Goal: Task Accomplishment & Management: Manage account settings

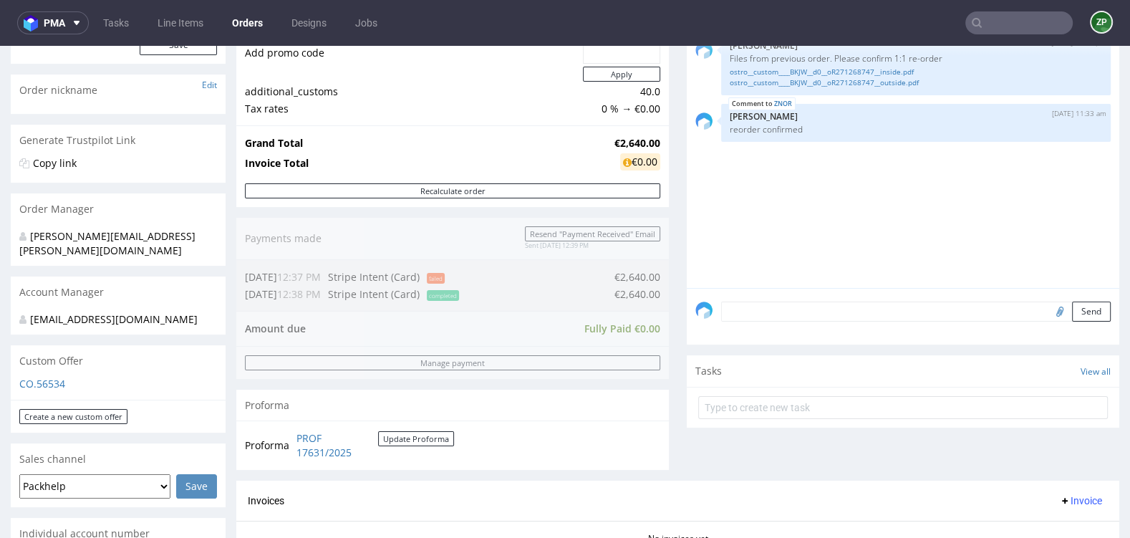
scroll to position [412, 0]
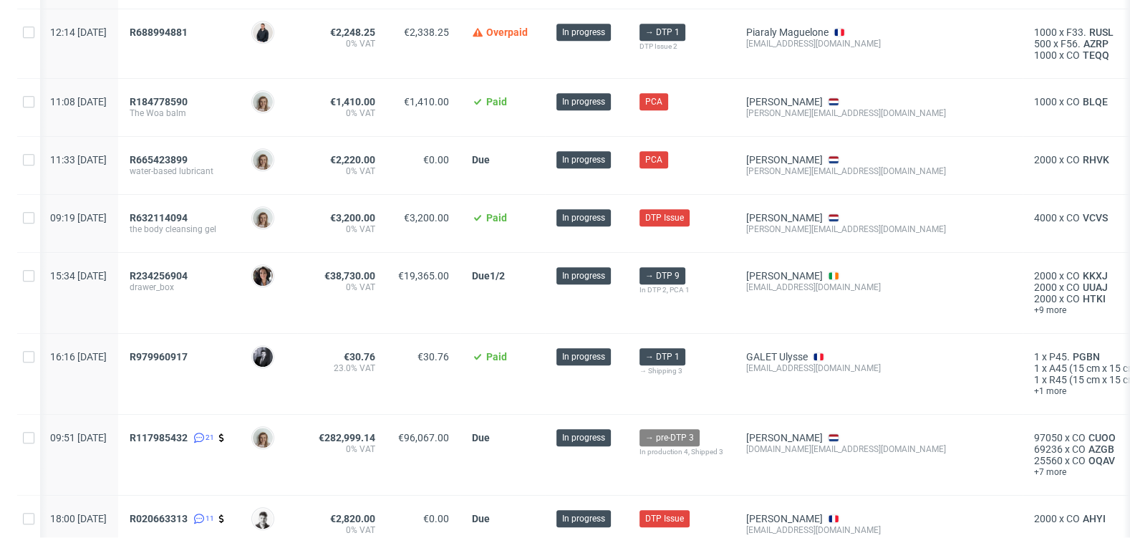
scroll to position [1097, 0]
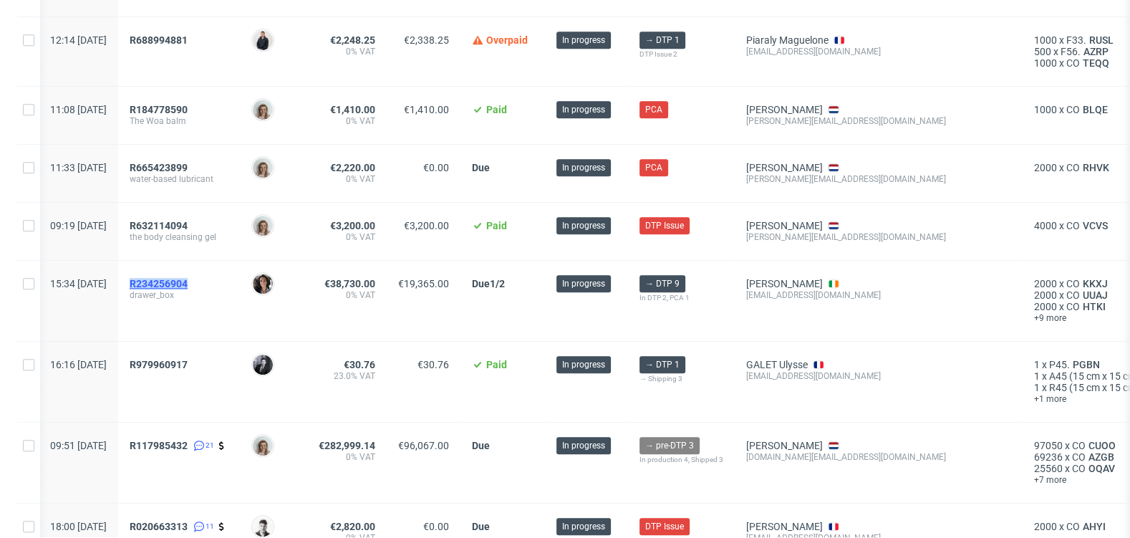
copy span "R234256904"
click at [188, 278] on span "R234256904" at bounding box center [159, 283] width 58 height 11
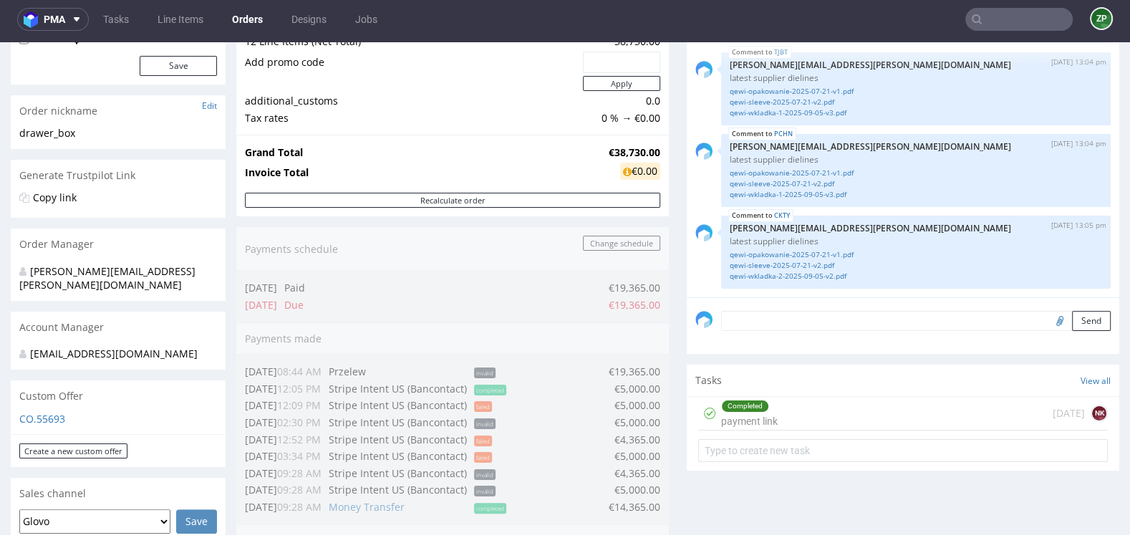
scroll to position [182, 0]
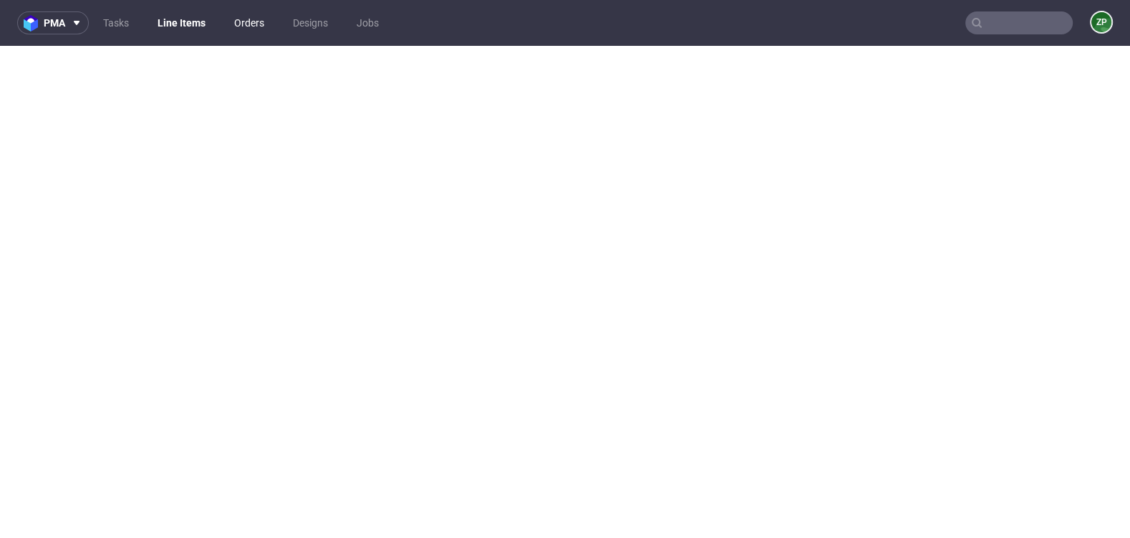
scroll to position [4, 0]
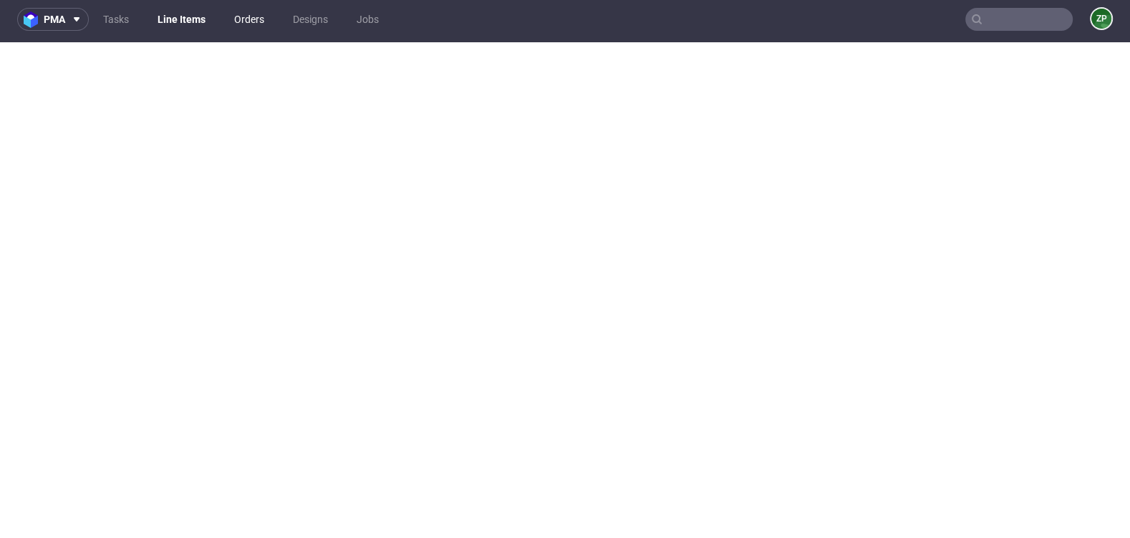
click at [240, 28] on link "Orders" at bounding box center [249, 19] width 47 height 23
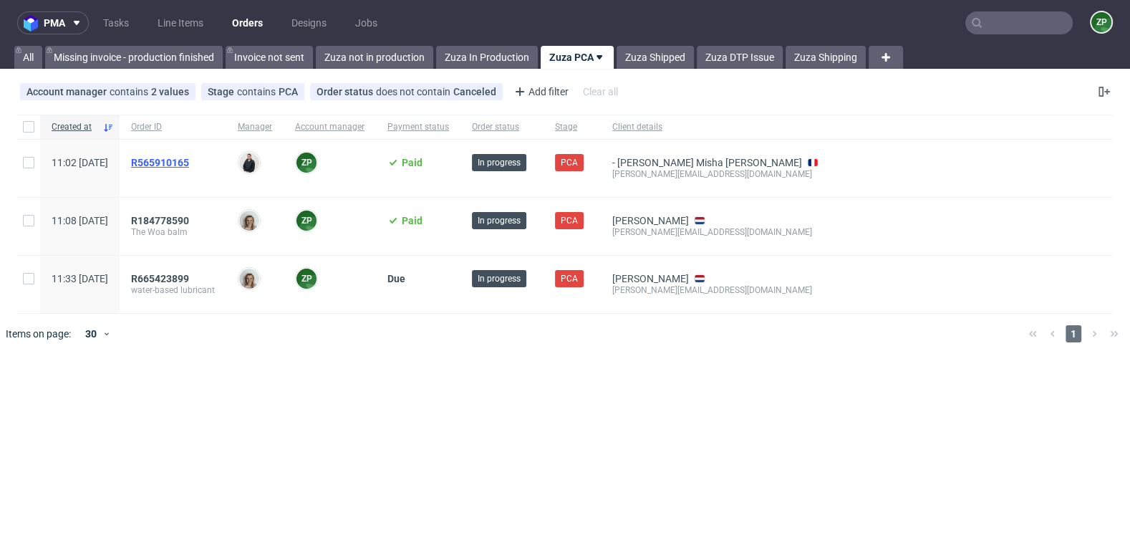
click at [189, 157] on span "R565910165" at bounding box center [160, 162] width 58 height 11
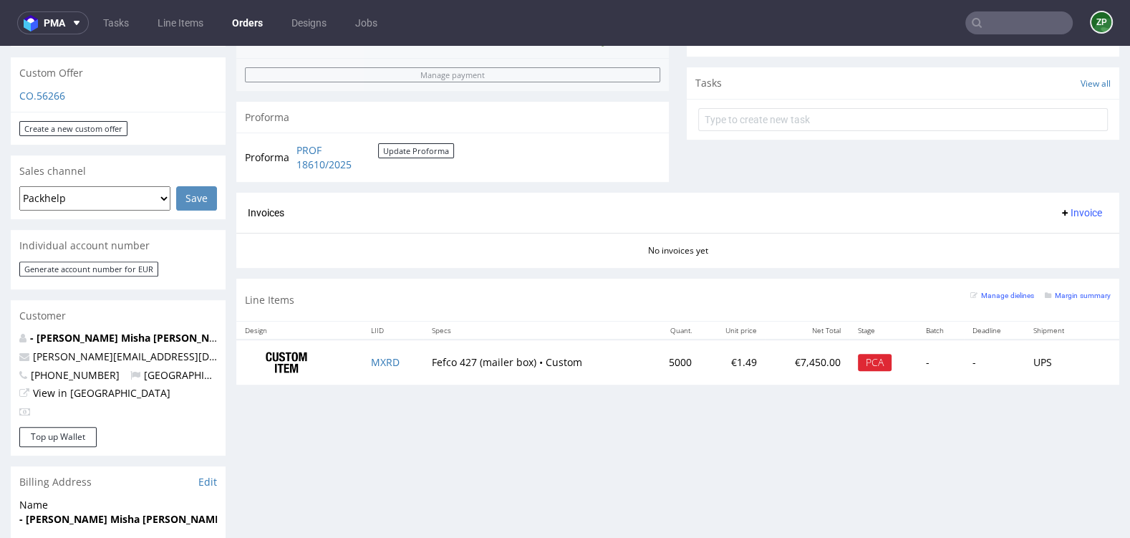
scroll to position [547, 0]
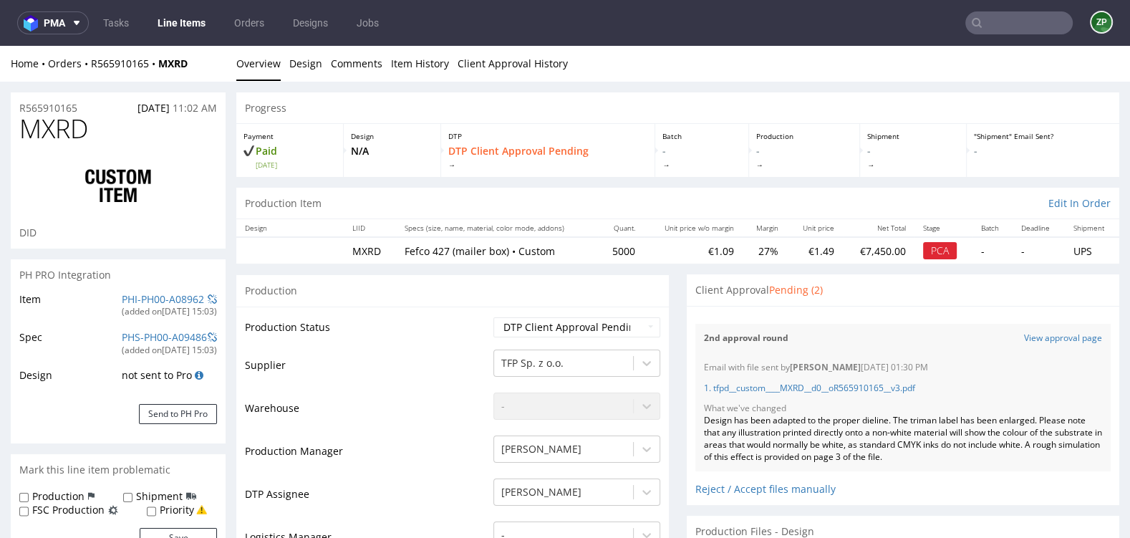
scroll to position [625, 0]
click at [1041, 340] on link "View approval page" at bounding box center [1063, 338] width 78 height 12
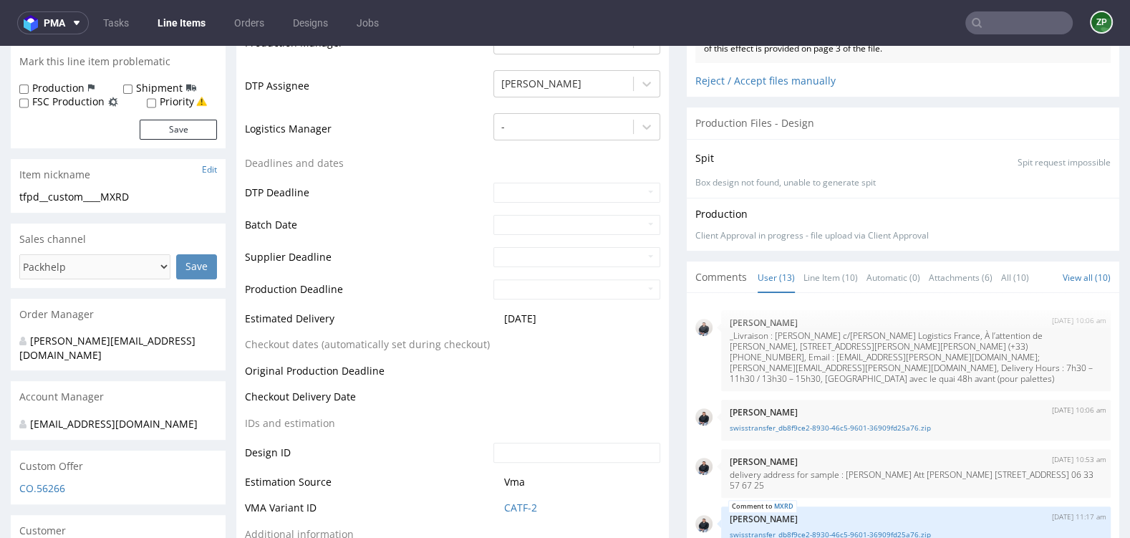
scroll to position [102, 0]
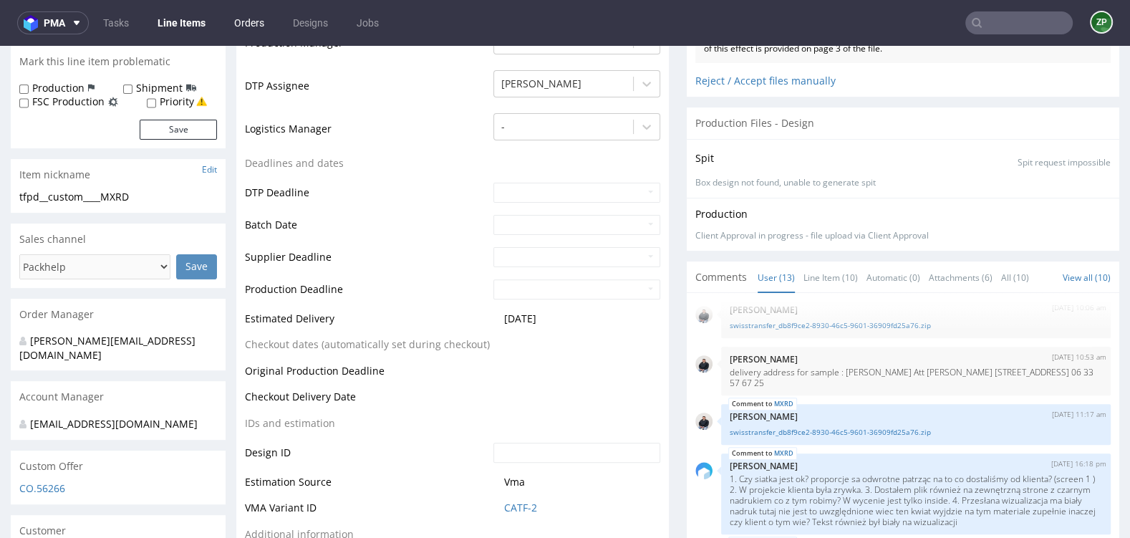
click at [244, 22] on link "Orders" at bounding box center [249, 22] width 47 height 23
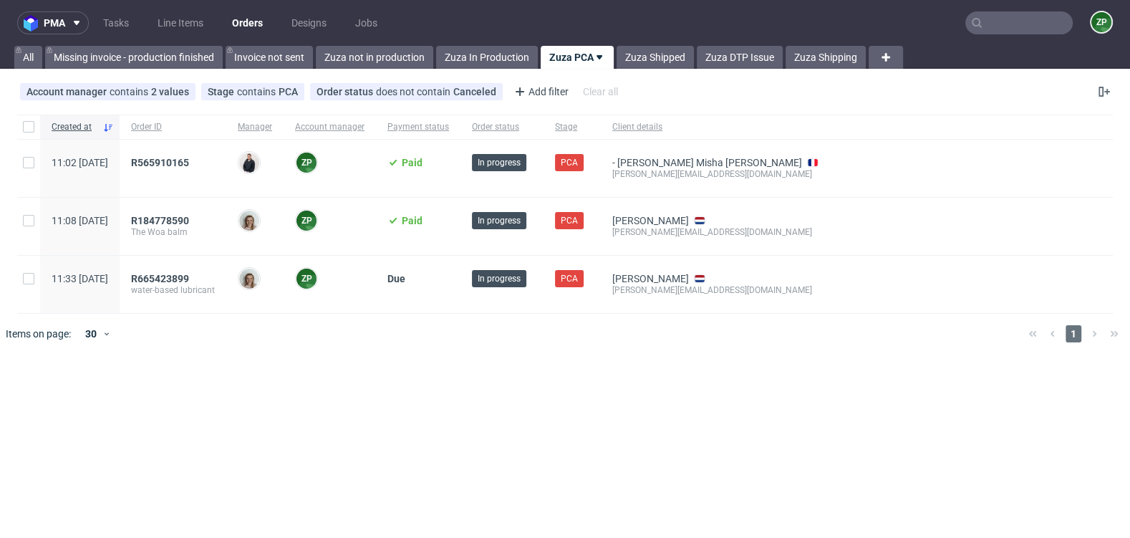
click at [1058, 28] on input "text" at bounding box center [1018, 22] width 107 height 23
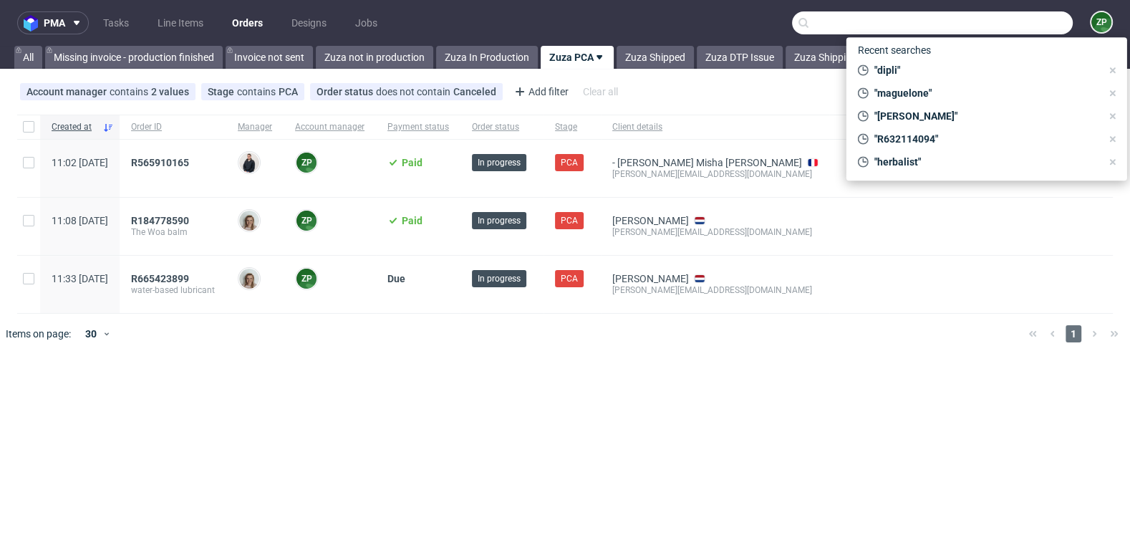
paste input "R537889135"
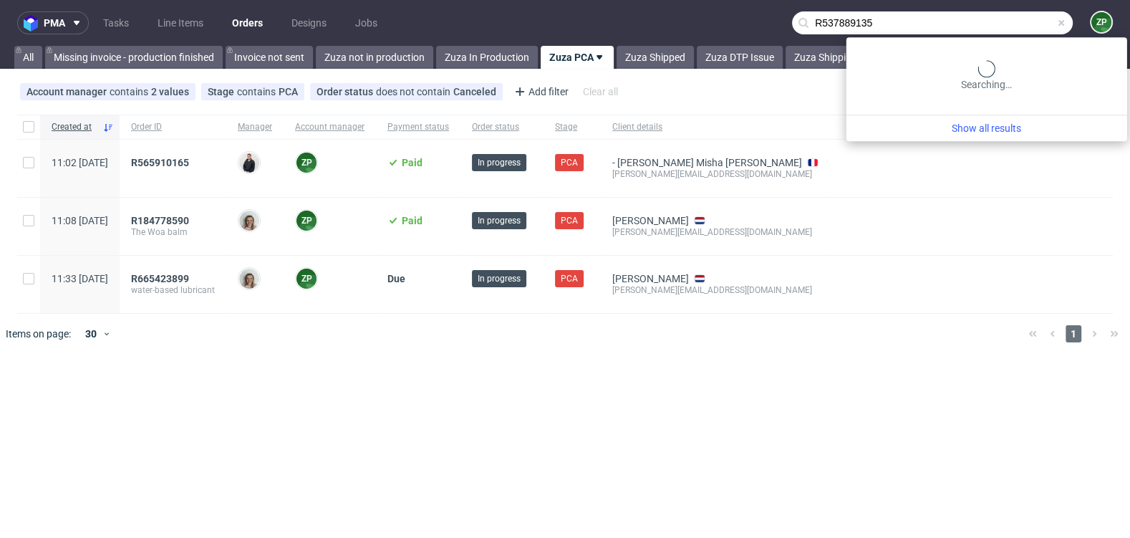
type input "R537889135"
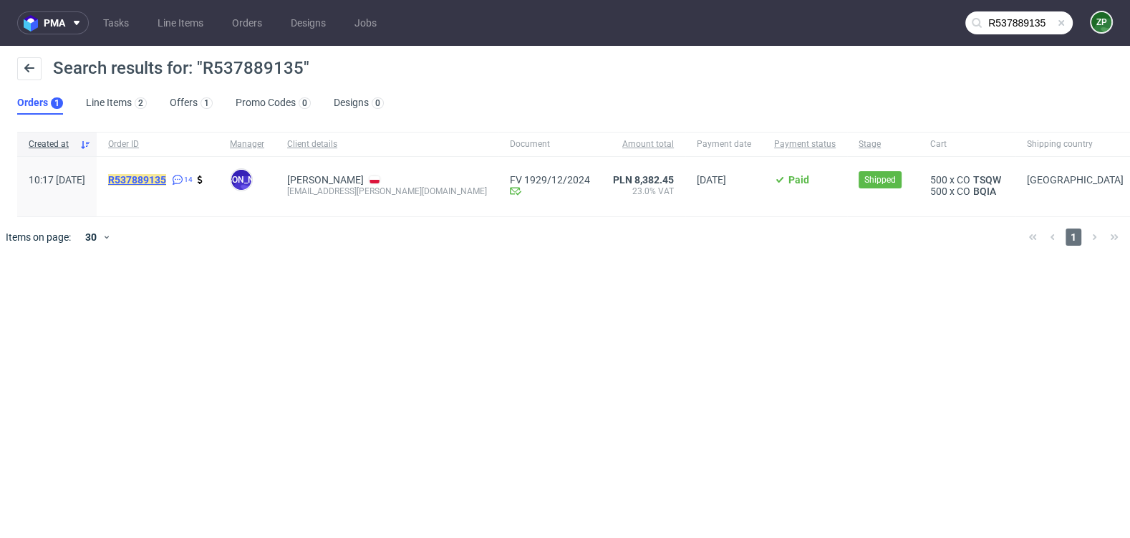
click at [166, 182] on mark "R537889135" at bounding box center [137, 179] width 58 height 11
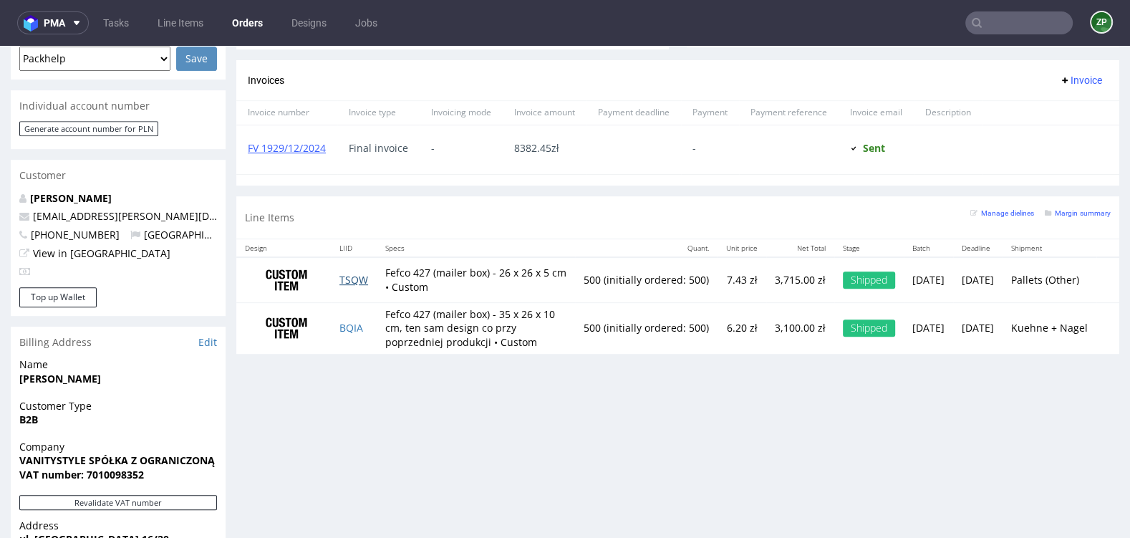
scroll to position [624, 0]
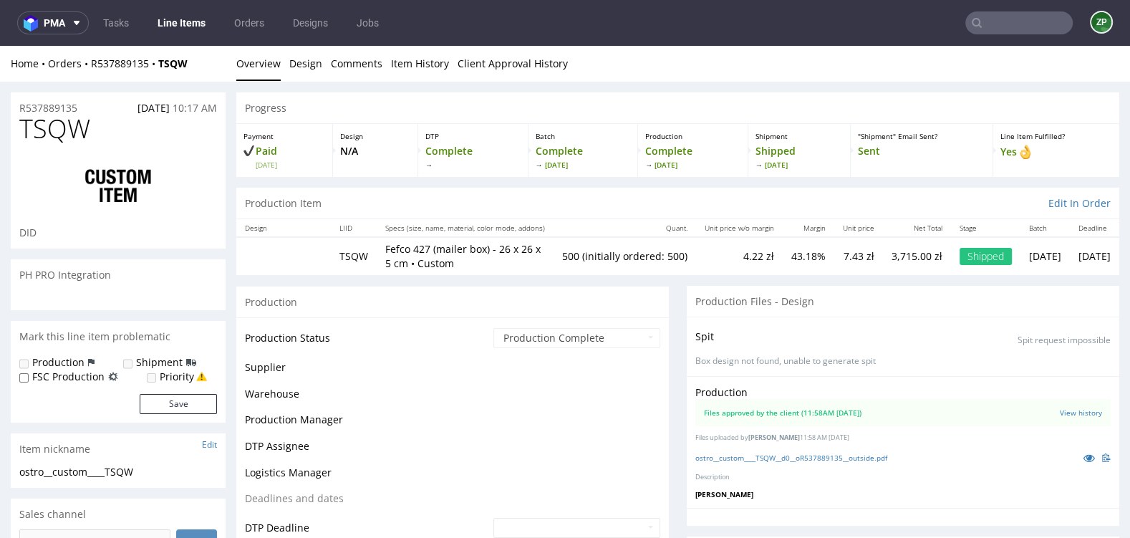
scroll to position [500, 0]
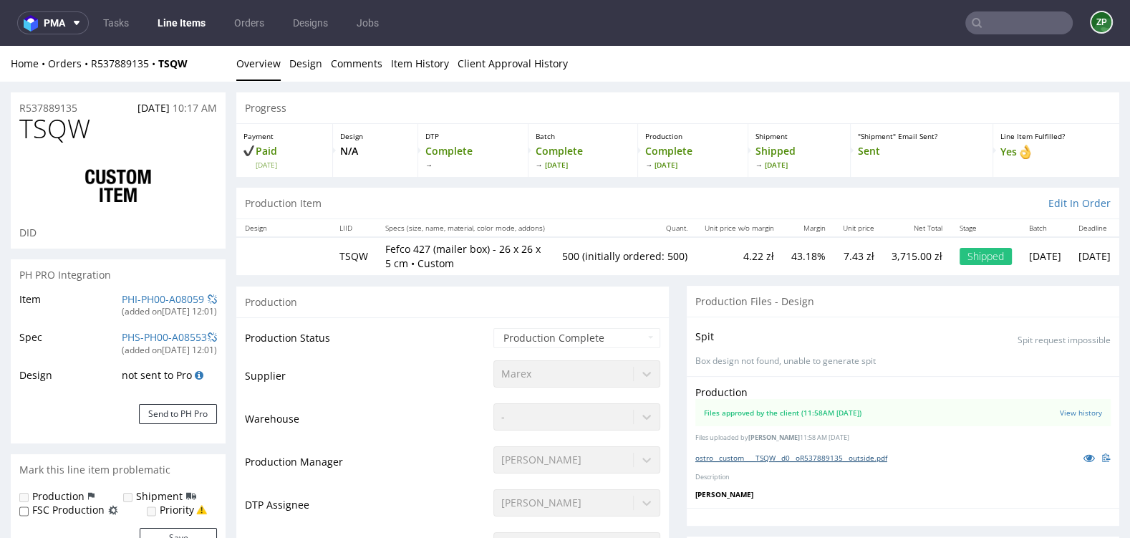
click at [831, 454] on link "ostro__custom____TSQW__d0__oR537889135__outside.pdf" at bounding box center [791, 458] width 192 height 10
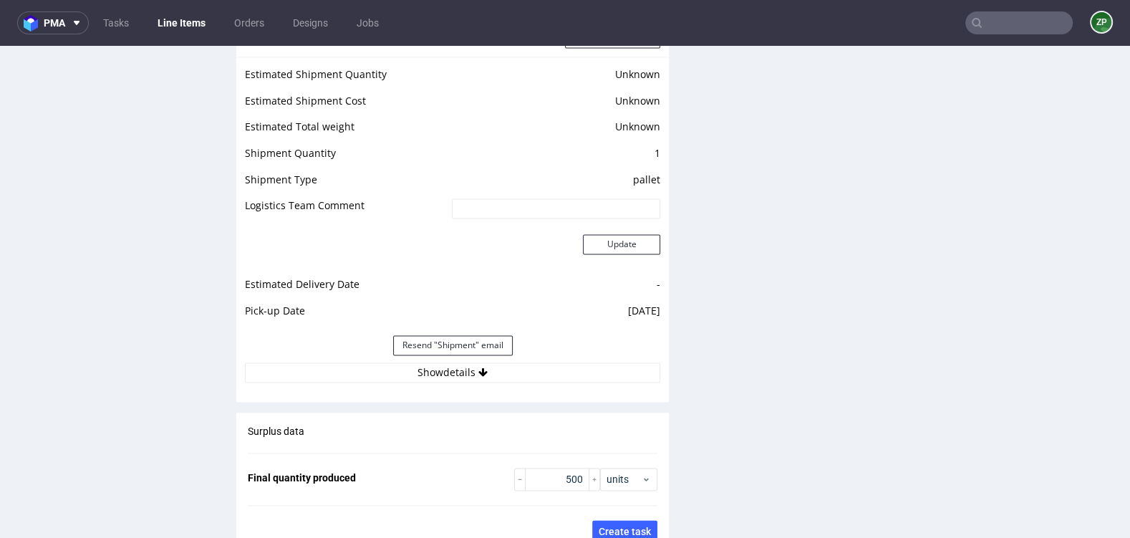
scroll to position [2664, 0]
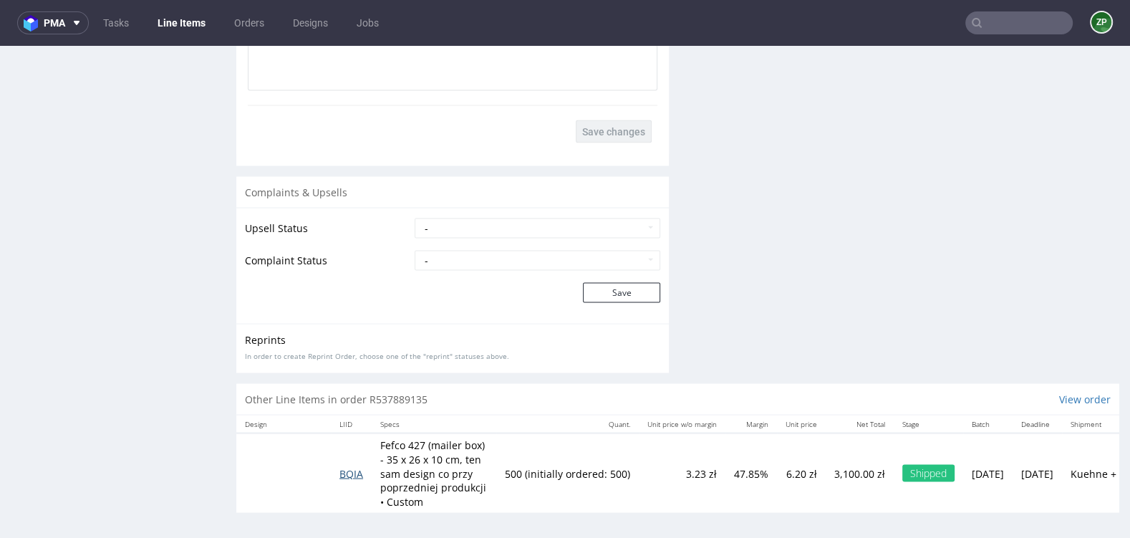
click at [347, 475] on span "BQIA" at bounding box center [351, 474] width 24 height 14
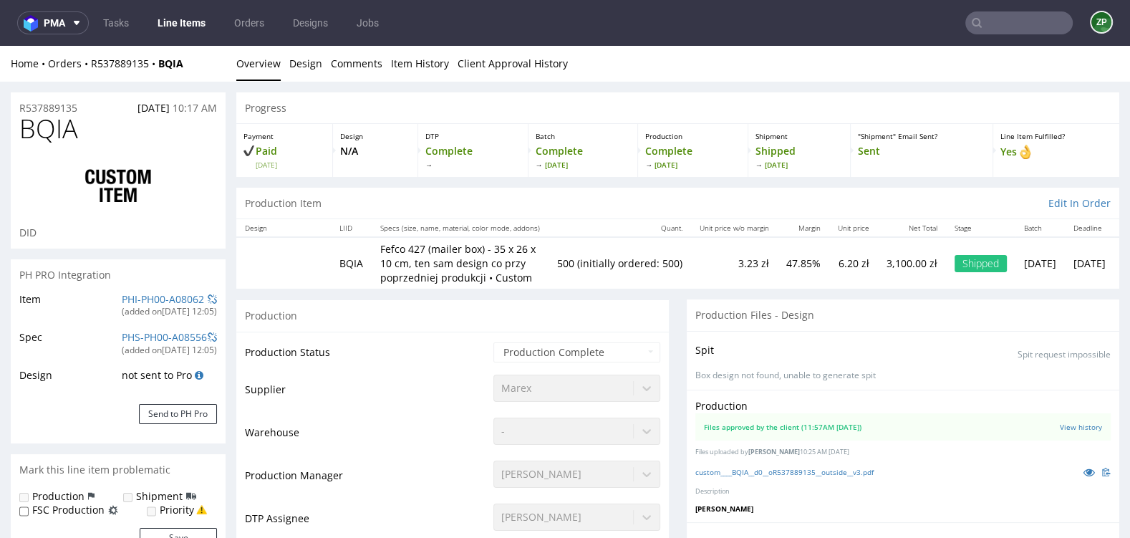
scroll to position [500, 0]
click at [855, 467] on link "custom____BQIA__d0__oR537889135__outside__v3.pdf" at bounding box center [784, 472] width 178 height 10
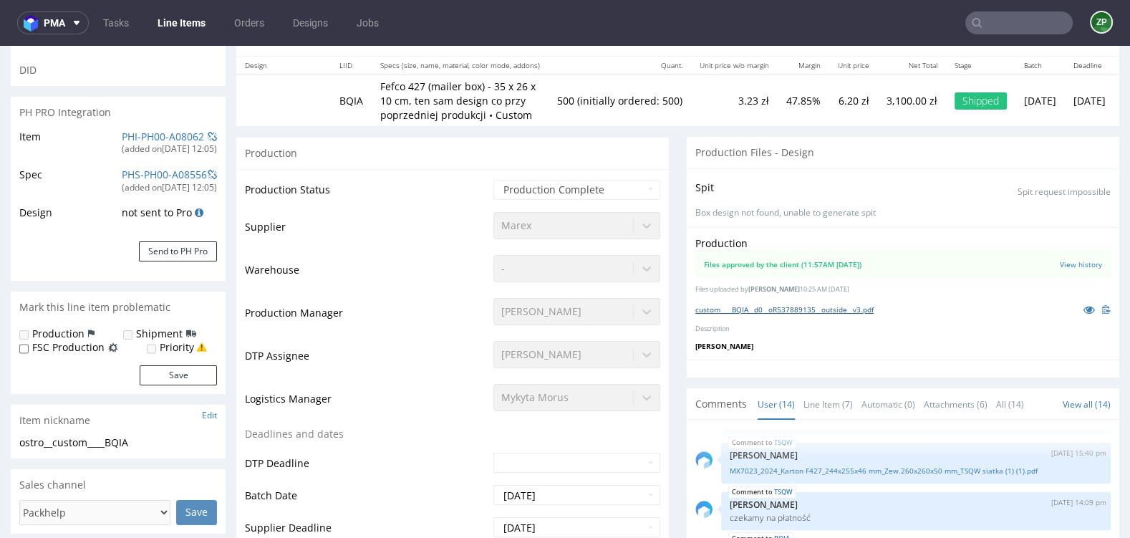
scroll to position [0, 0]
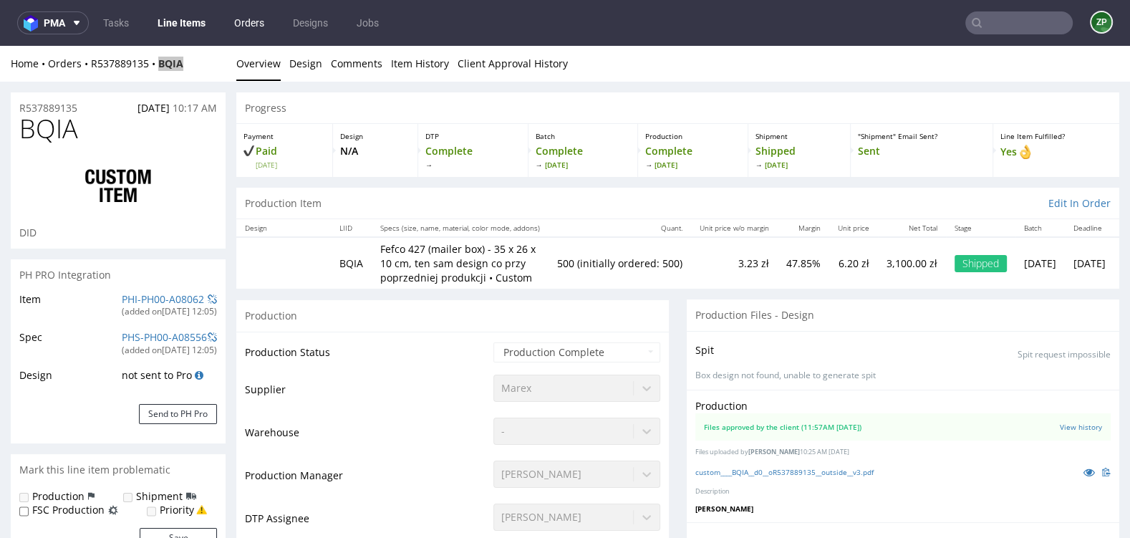
click at [253, 22] on link "Orders" at bounding box center [249, 22] width 47 height 23
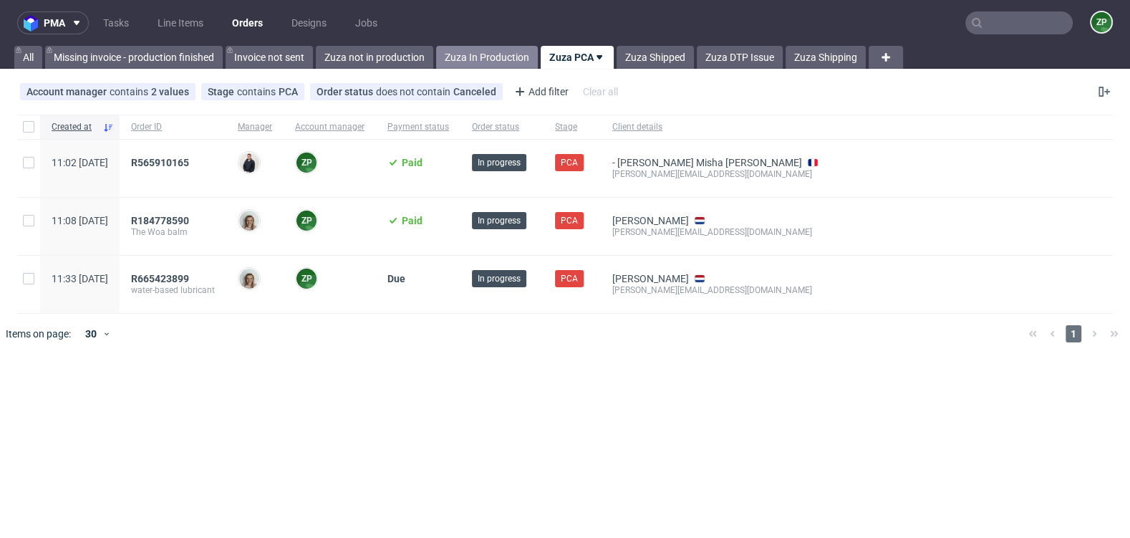
click at [486, 56] on link "Zuza In Production" at bounding box center [487, 57] width 102 height 23
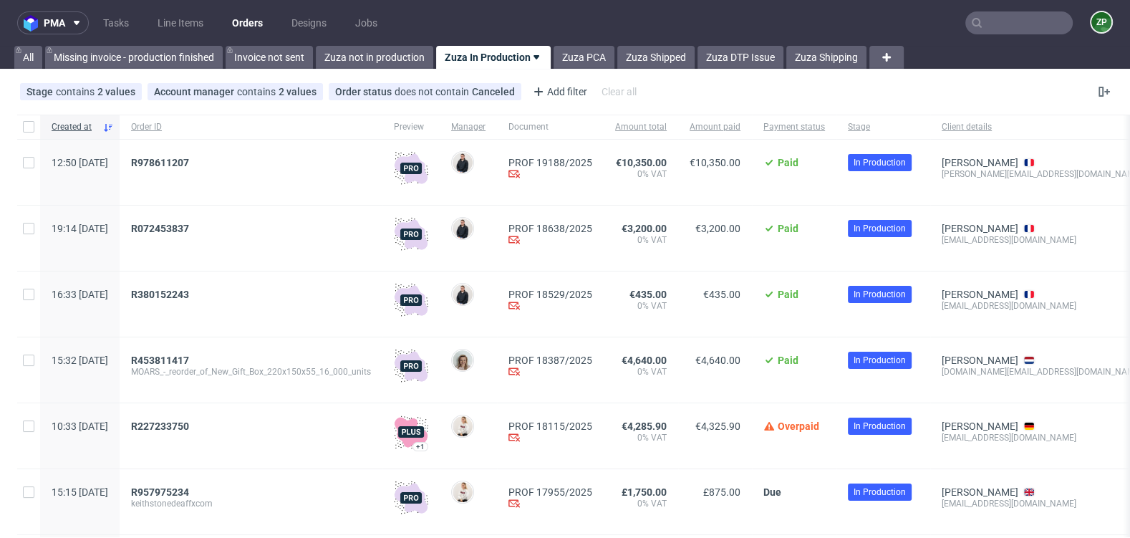
click at [662, 72] on div "pma Tasks Line Items Orders Designs Jobs ZP All Missing invoice - production fi…" at bounding box center [565, 269] width 1130 height 538
click at [589, 57] on link "Zuza PCA" at bounding box center [584, 57] width 61 height 23
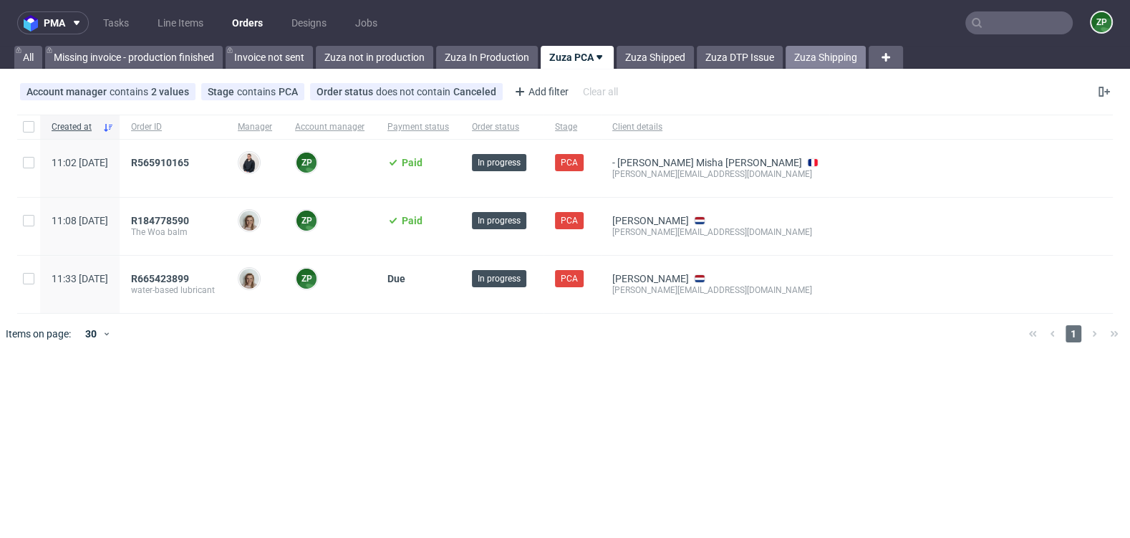
click at [816, 61] on link "Zuza Shipping" at bounding box center [826, 57] width 80 height 23
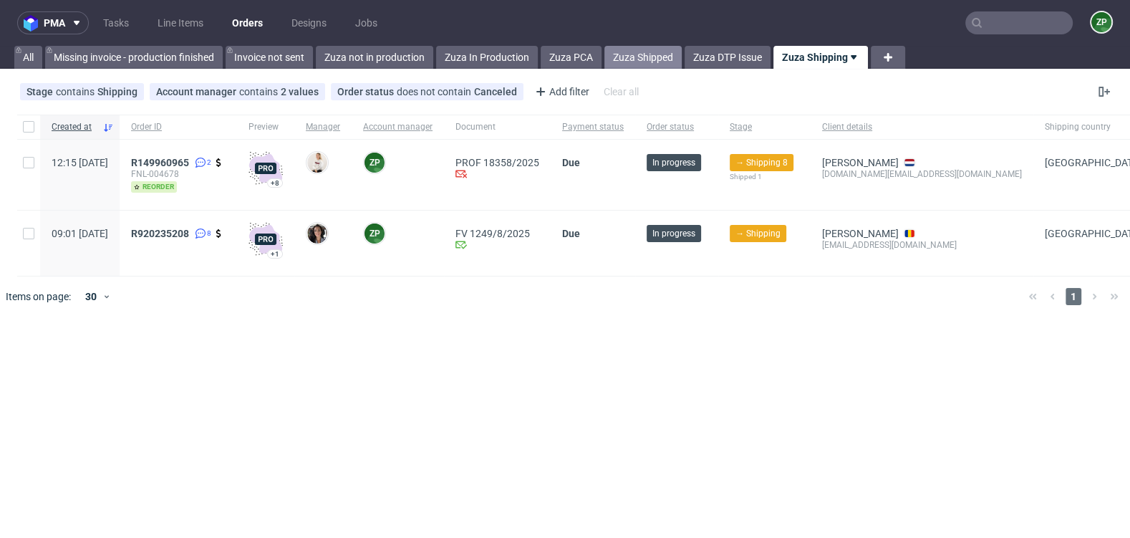
click at [639, 68] on link "Zuza Shipped" at bounding box center [642, 57] width 77 height 23
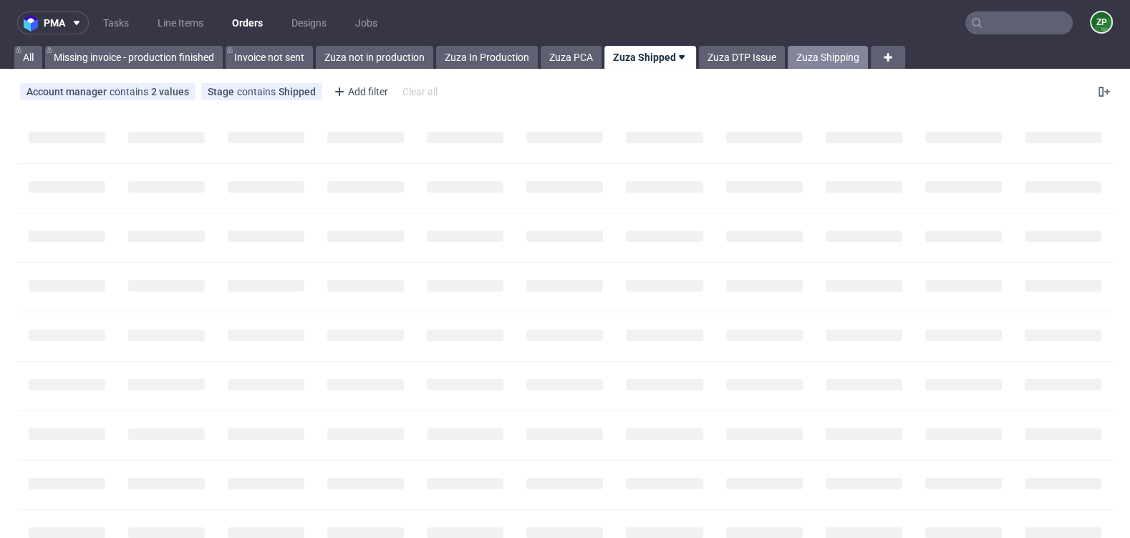
click at [827, 56] on link "Zuza Shipping" at bounding box center [828, 57] width 80 height 23
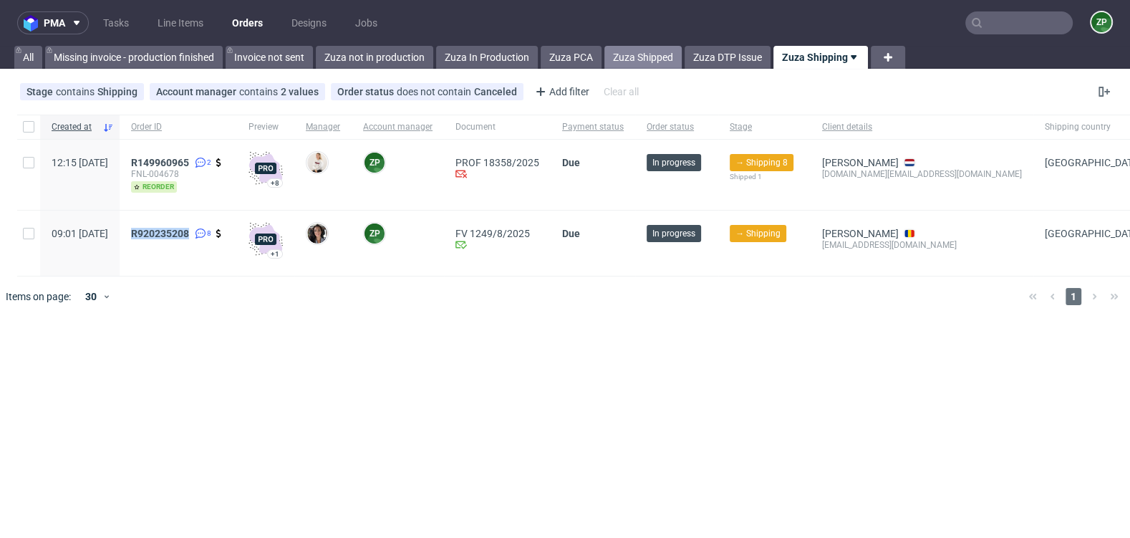
click at [669, 57] on link "Zuza Shipped" at bounding box center [642, 57] width 77 height 23
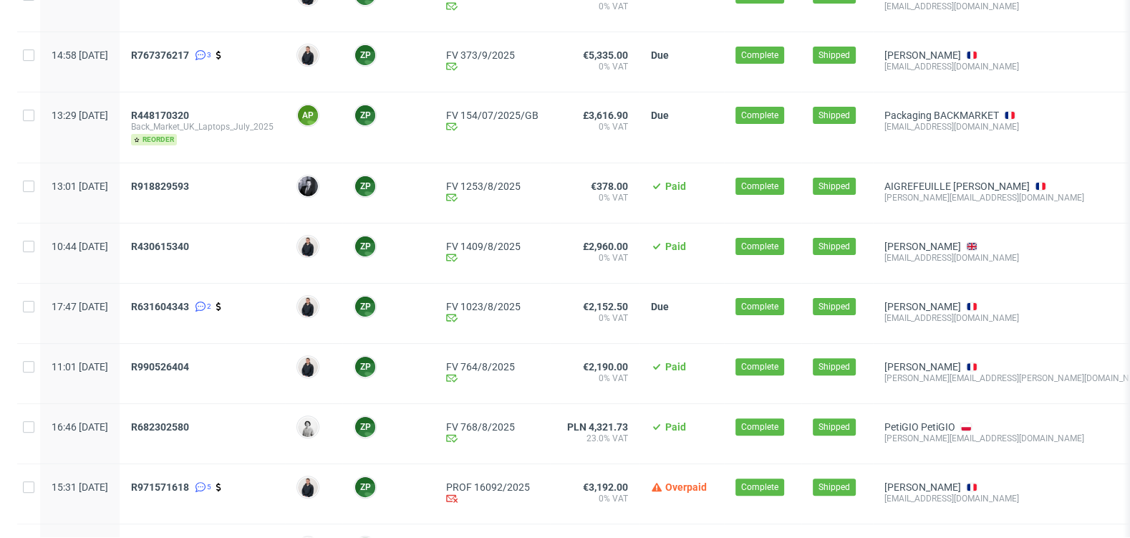
scroll to position [488, 0]
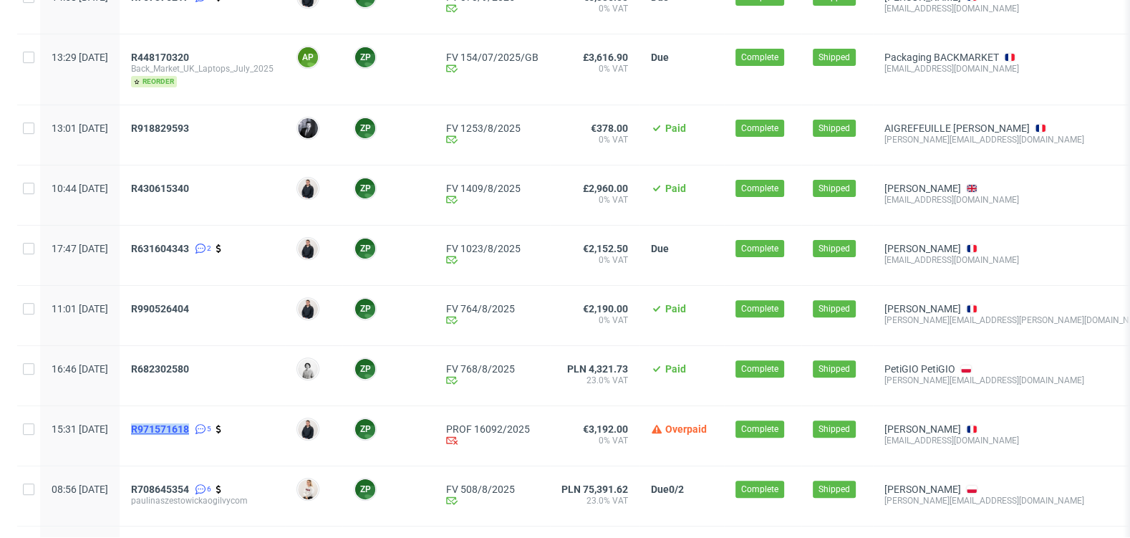
click at [189, 426] on span "R971571618" at bounding box center [160, 428] width 58 height 11
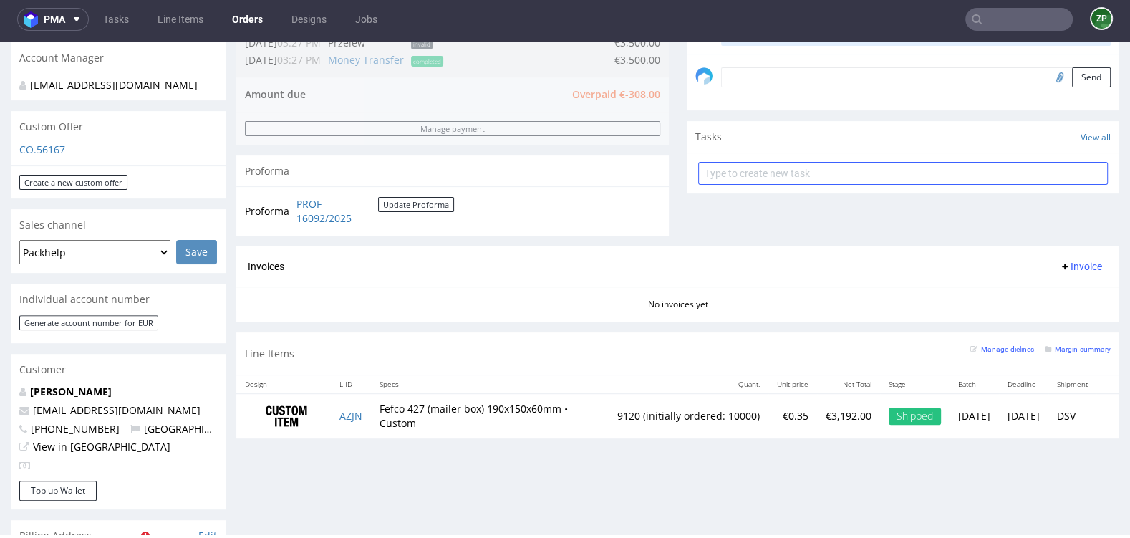
scroll to position [444, 0]
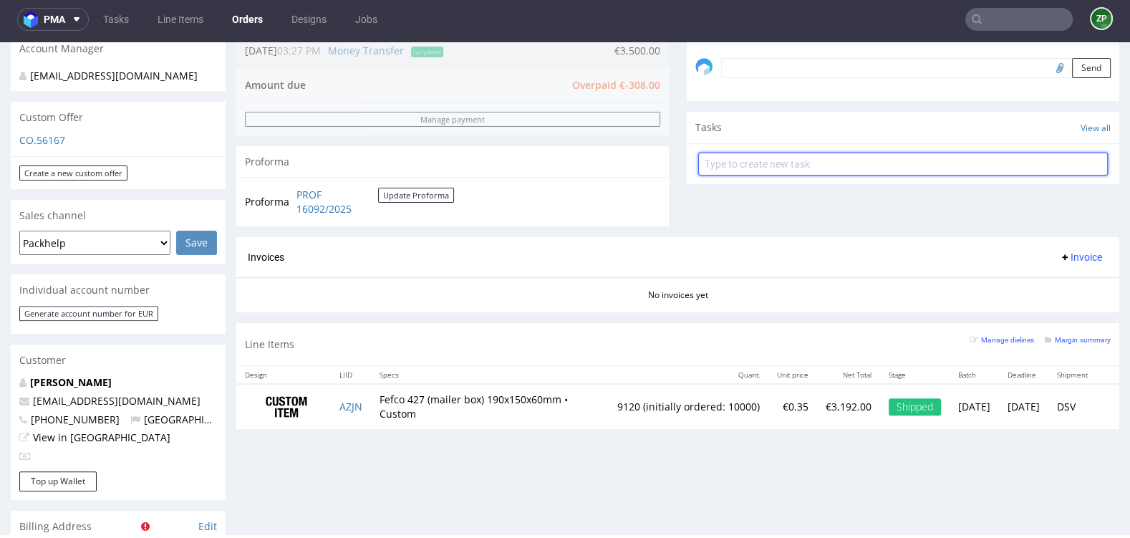
click at [748, 169] on input "text" at bounding box center [903, 164] width 410 height 23
type input "invoice"
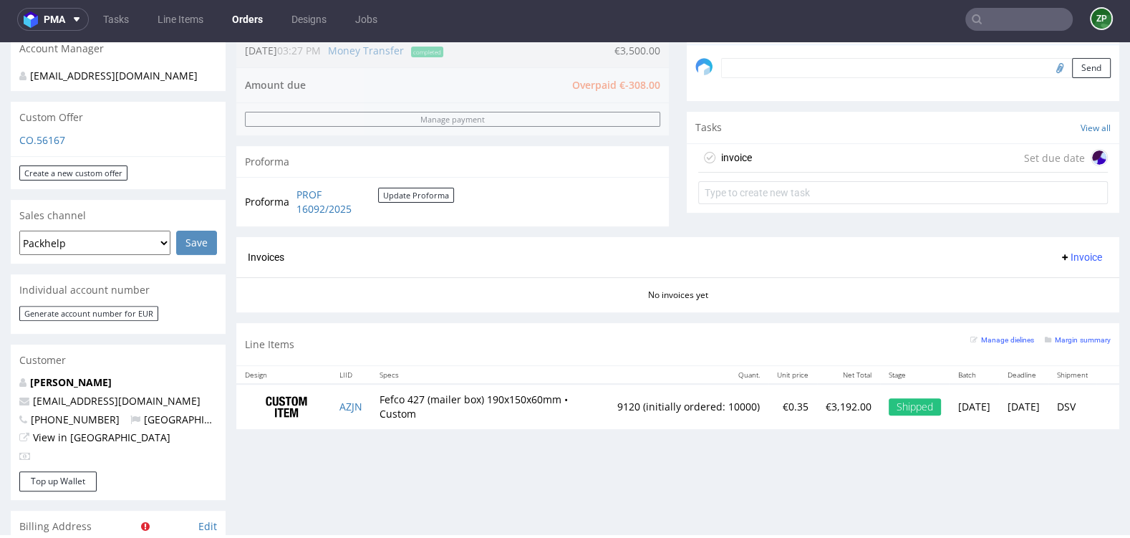
click at [730, 153] on div "invoice" at bounding box center [736, 157] width 31 height 17
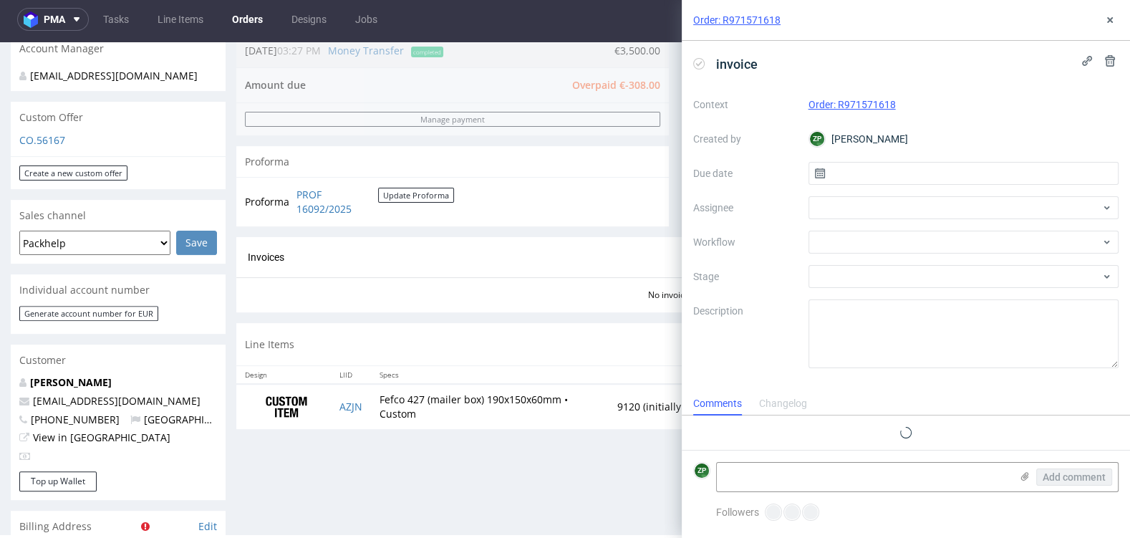
scroll to position [11, 0]
click at [864, 168] on input "text" at bounding box center [963, 173] width 311 height 23
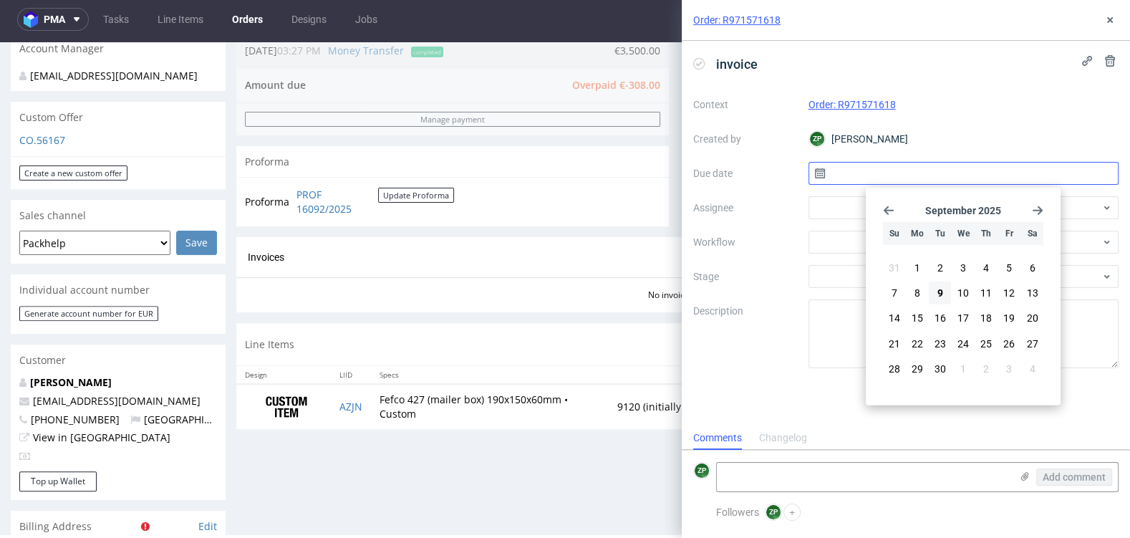
click at [841, 173] on input "text" at bounding box center [963, 173] width 311 height 23
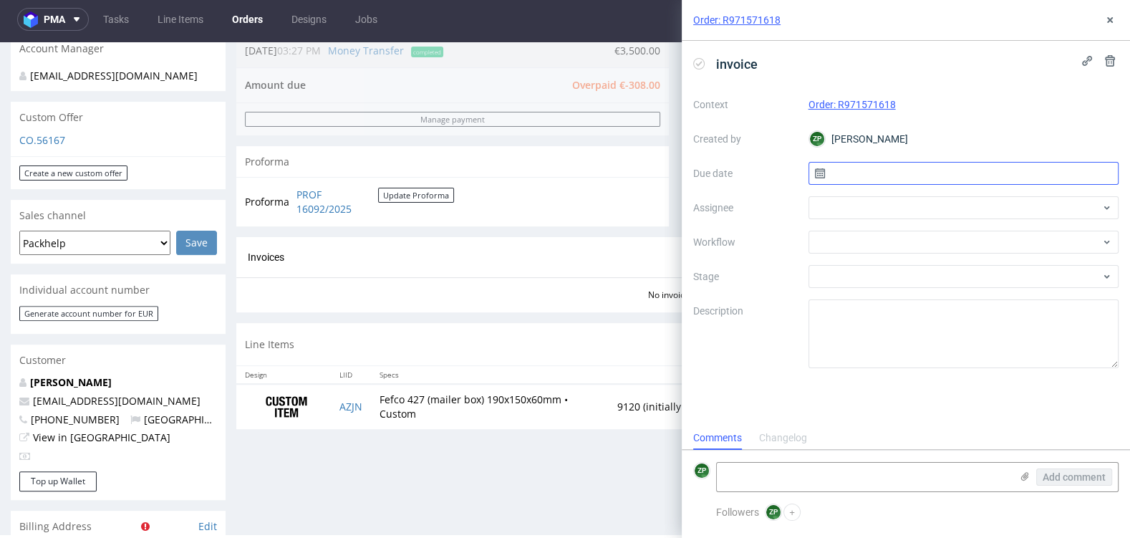
click at [841, 173] on input "text" at bounding box center [963, 173] width 311 height 23
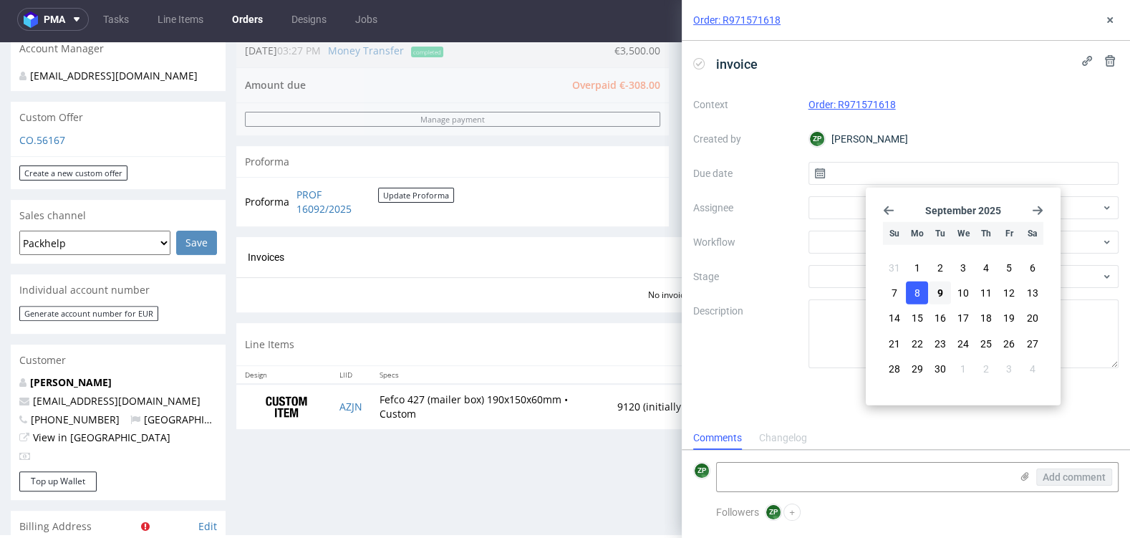
click at [922, 293] on button "8" at bounding box center [917, 292] width 22 height 23
type input "08/09/2025"
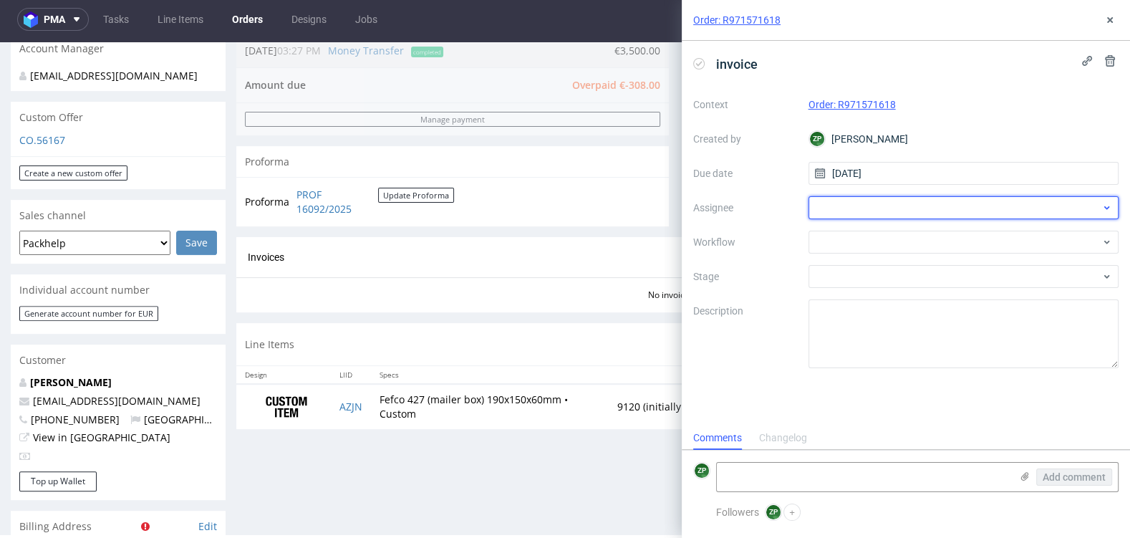
click at [846, 208] on div at bounding box center [963, 207] width 311 height 23
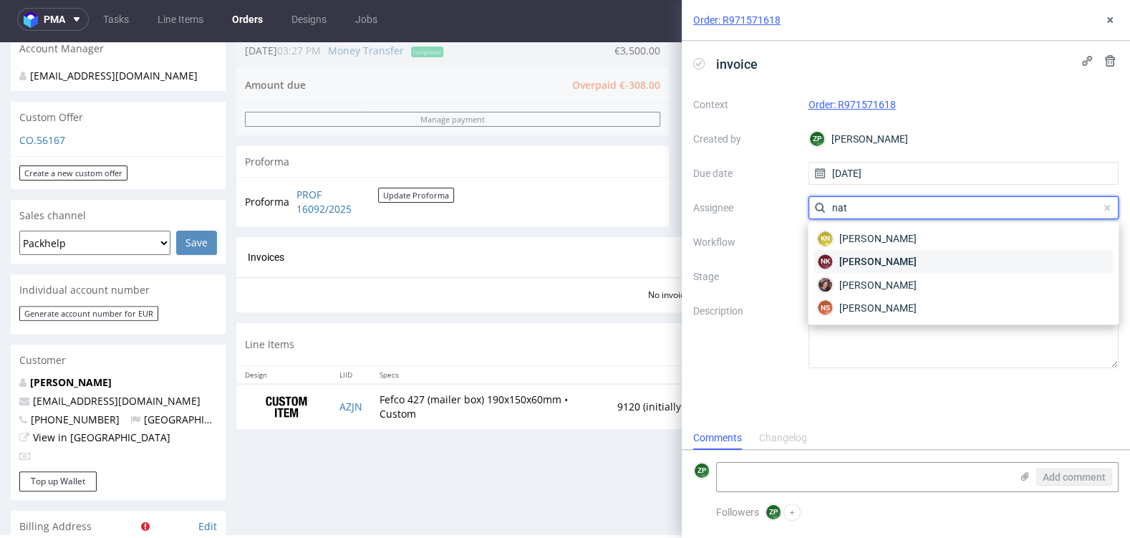
type input "nat"
click at [962, 271] on div "NK Natalia Kaczorowska" at bounding box center [963, 261] width 299 height 23
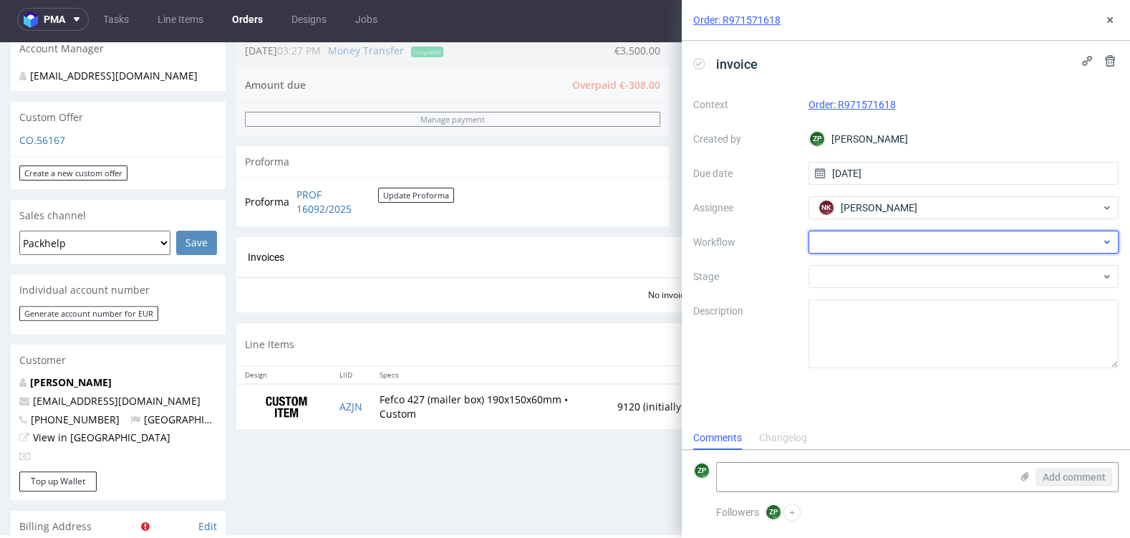
click at [851, 244] on div at bounding box center [963, 242] width 311 height 23
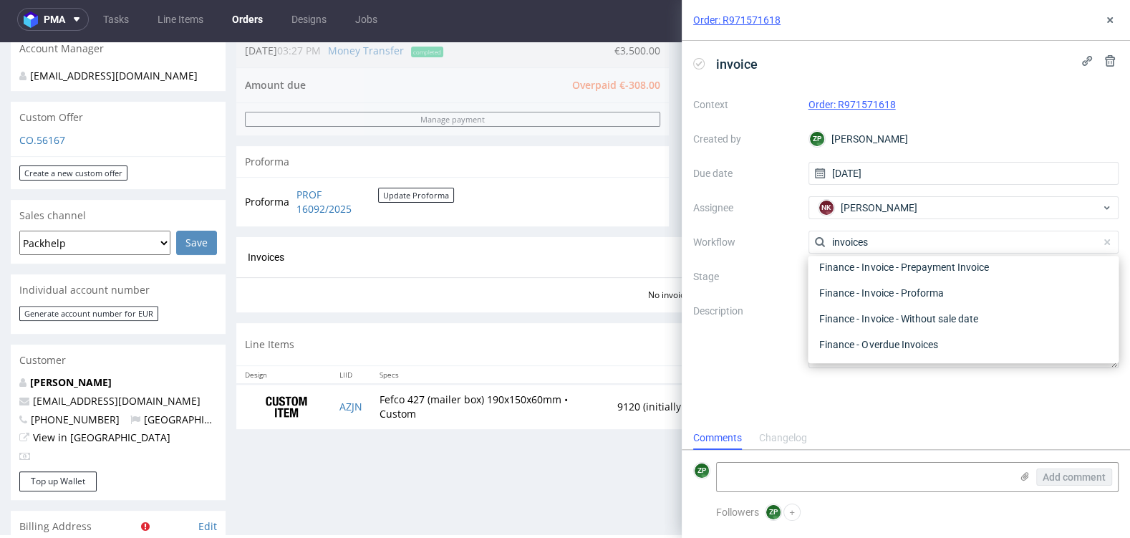
scroll to position [0, 0]
type input "invoice"
click at [864, 317] on div "Finance - Invoice - General" at bounding box center [963, 319] width 299 height 26
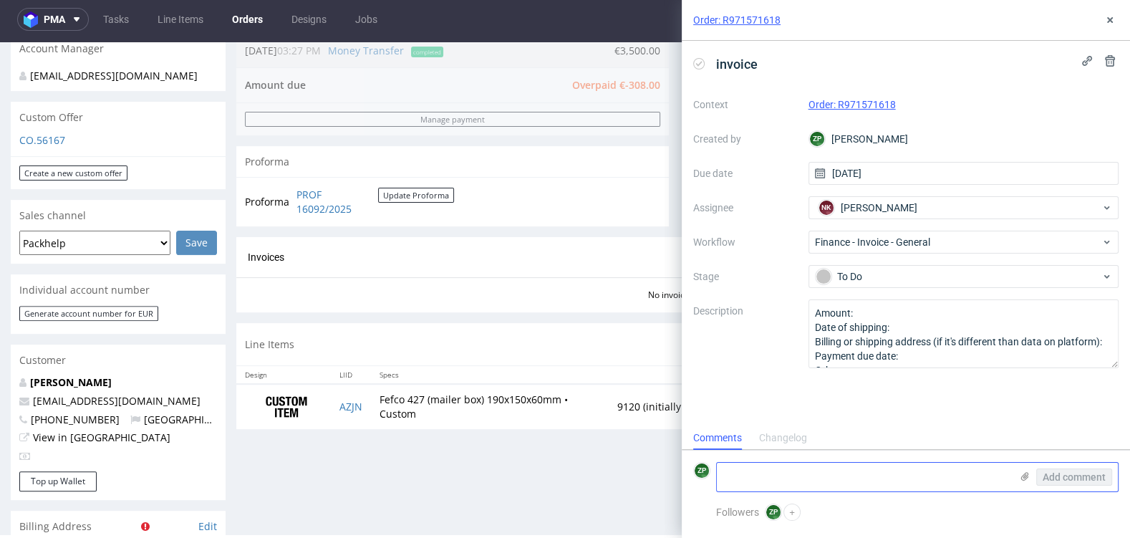
click at [787, 478] on textarea at bounding box center [864, 477] width 294 height 29
click at [1109, 21] on use at bounding box center [1110, 20] width 6 height 6
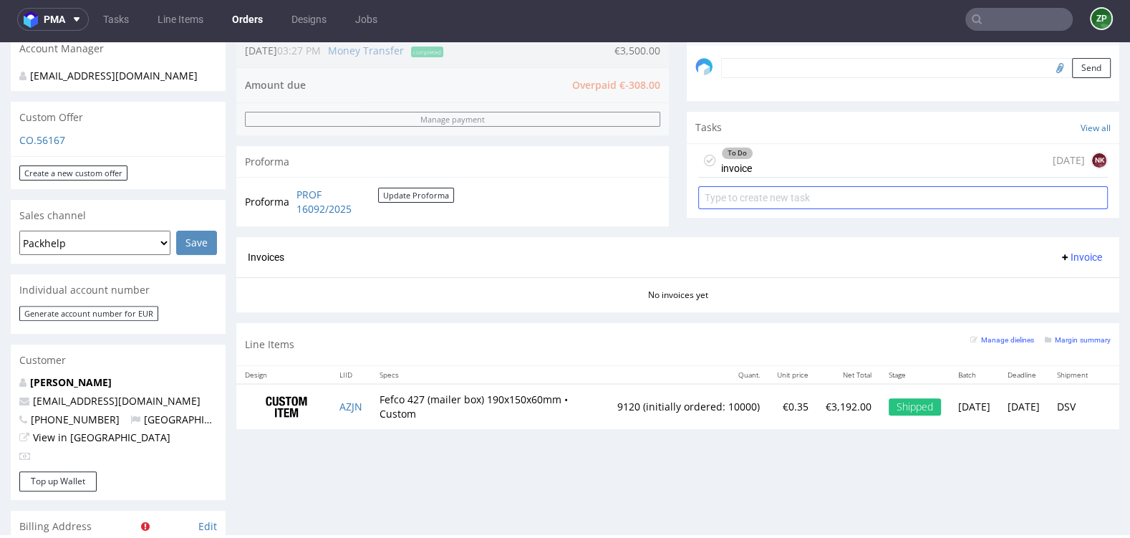
click at [790, 195] on input "text" at bounding box center [903, 197] width 410 height 23
type input "refund za underproduction"
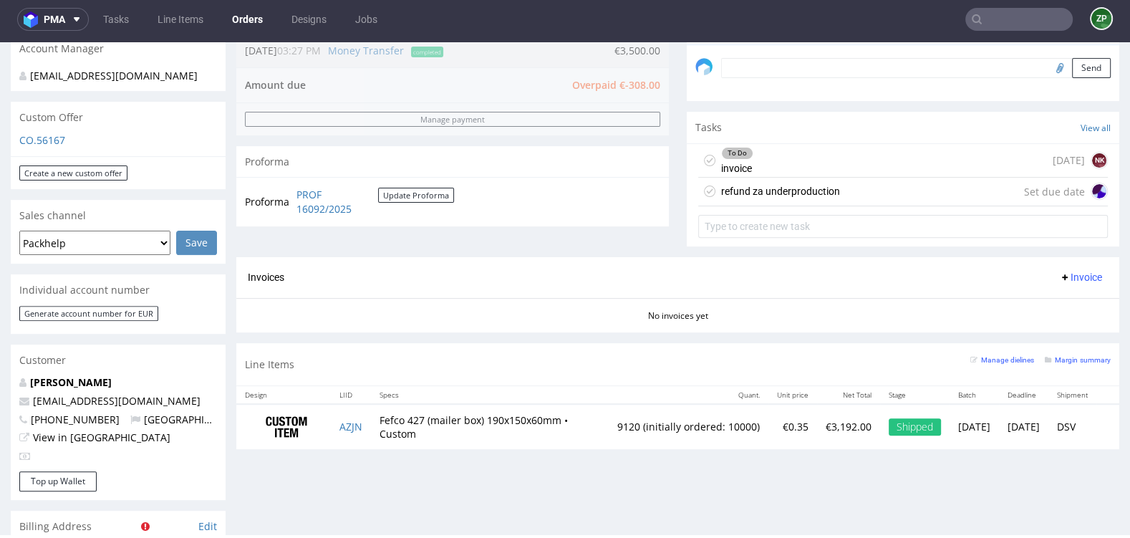
click at [756, 188] on div "refund za underproduction" at bounding box center [780, 191] width 119 height 17
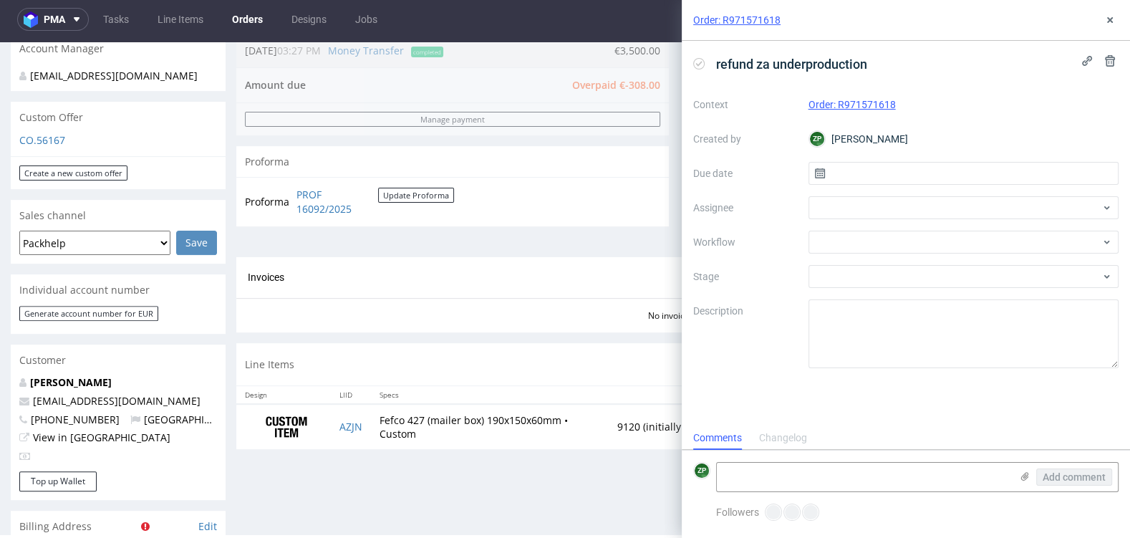
scroll to position [11, 0]
click at [866, 172] on input "text" at bounding box center [963, 173] width 311 height 23
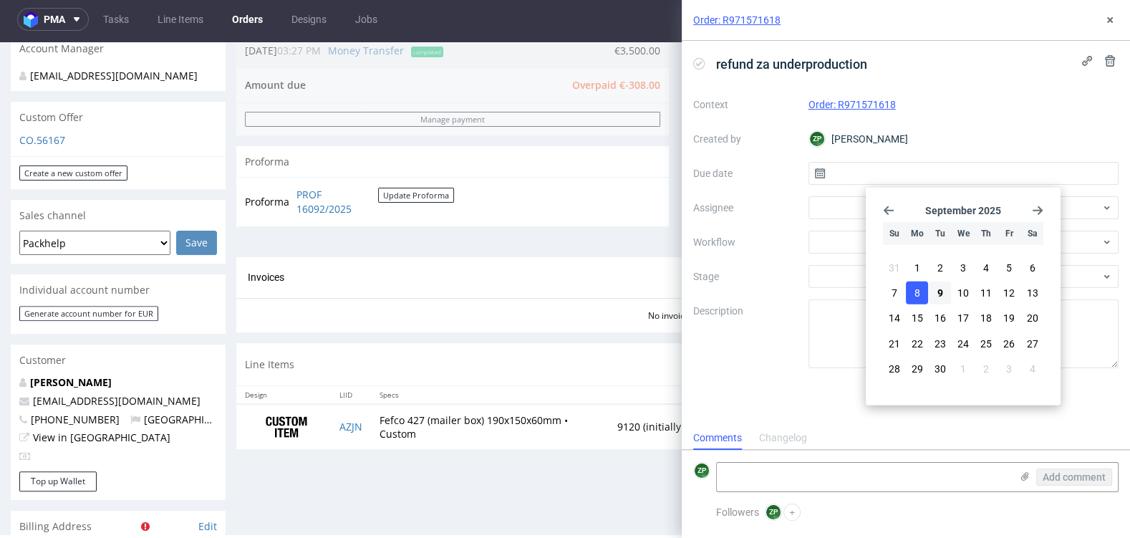
click at [917, 291] on span "8" at bounding box center [917, 293] width 6 height 14
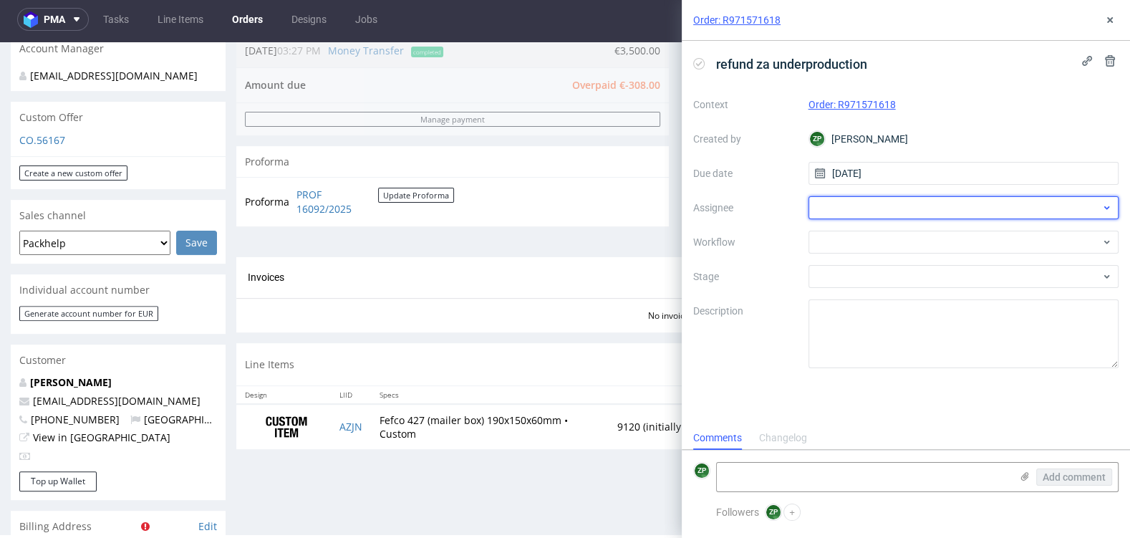
click at [874, 208] on div at bounding box center [963, 207] width 311 height 23
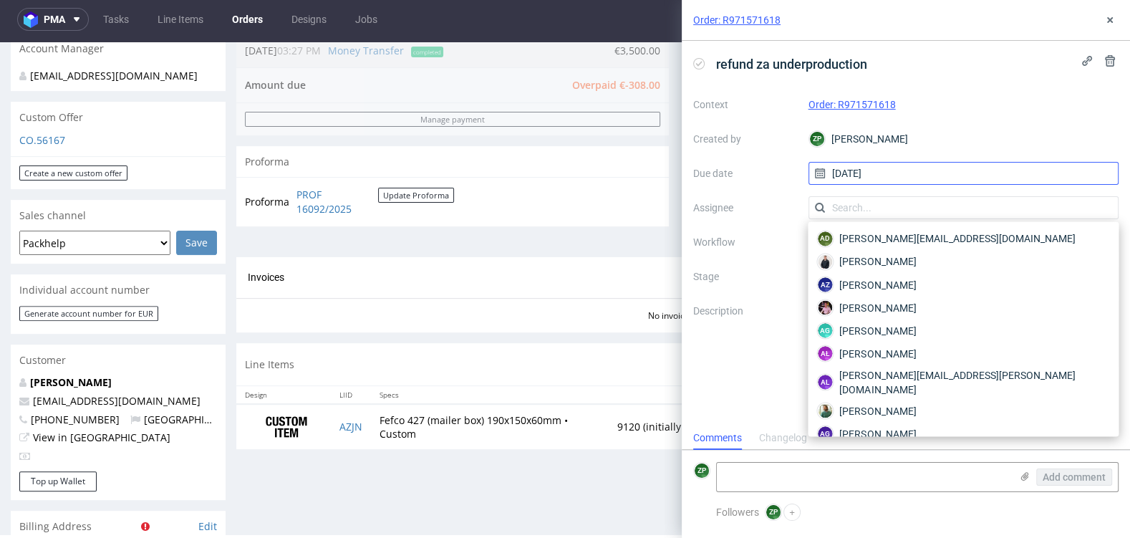
click at [855, 175] on input "08/09/2025" at bounding box center [963, 173] width 311 height 23
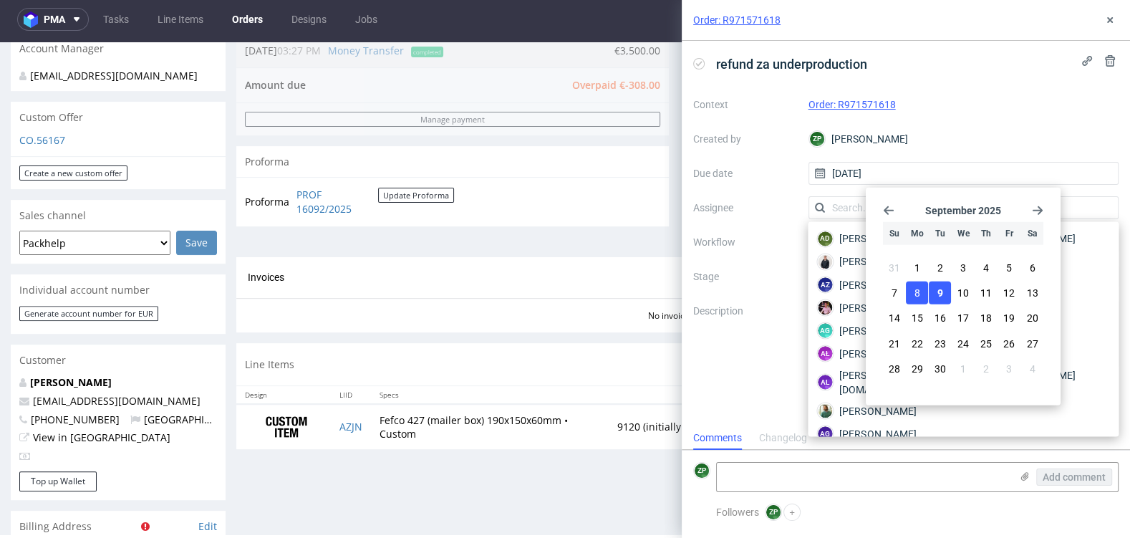
click at [936, 291] on button "9" at bounding box center [940, 292] width 22 height 23
type input "09/09/2025"
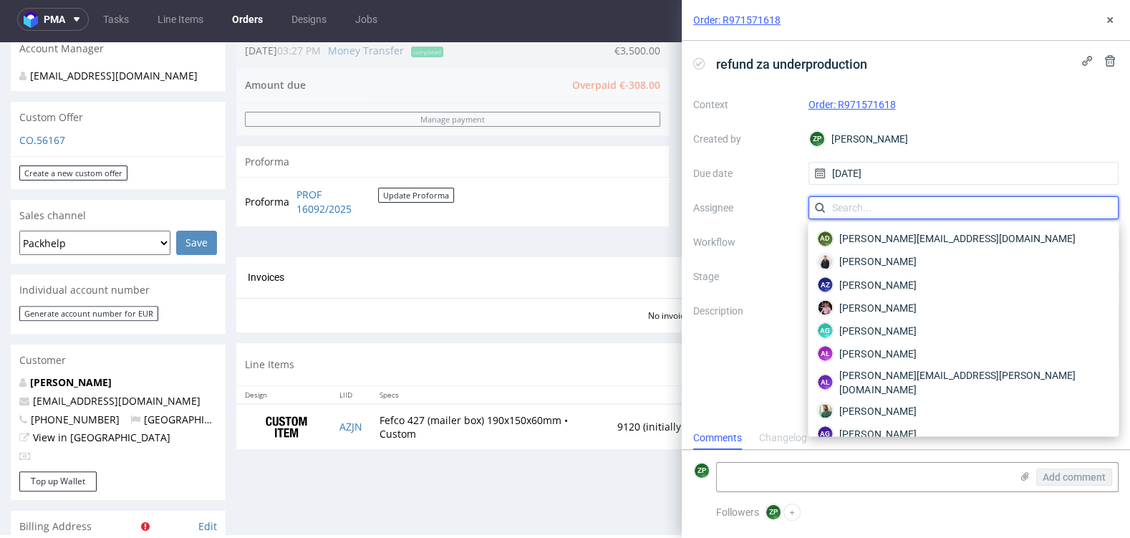
click at [848, 213] on input "text" at bounding box center [963, 207] width 311 height 23
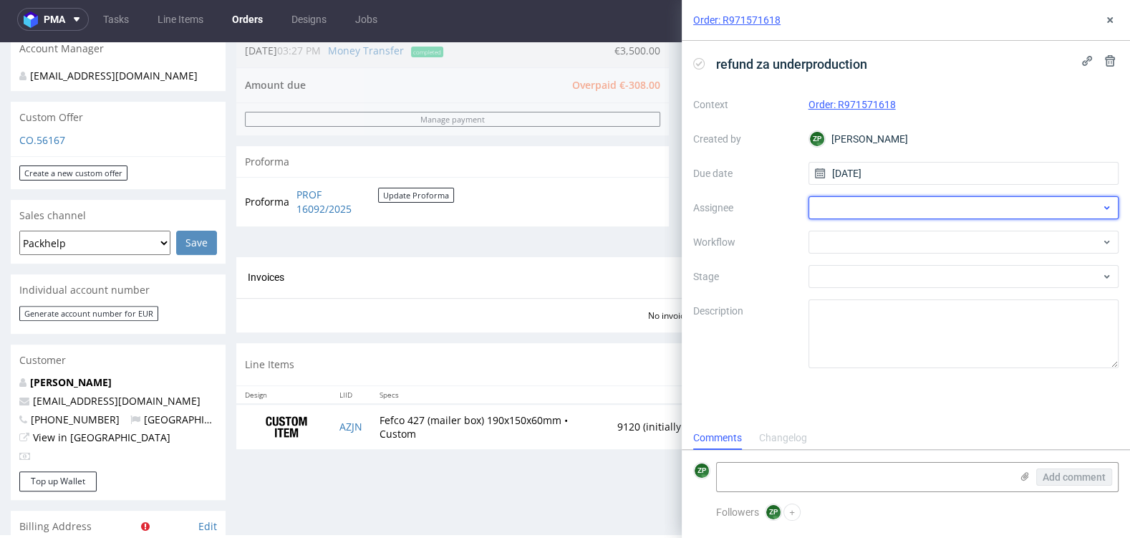
click at [843, 208] on div at bounding box center [963, 207] width 311 height 23
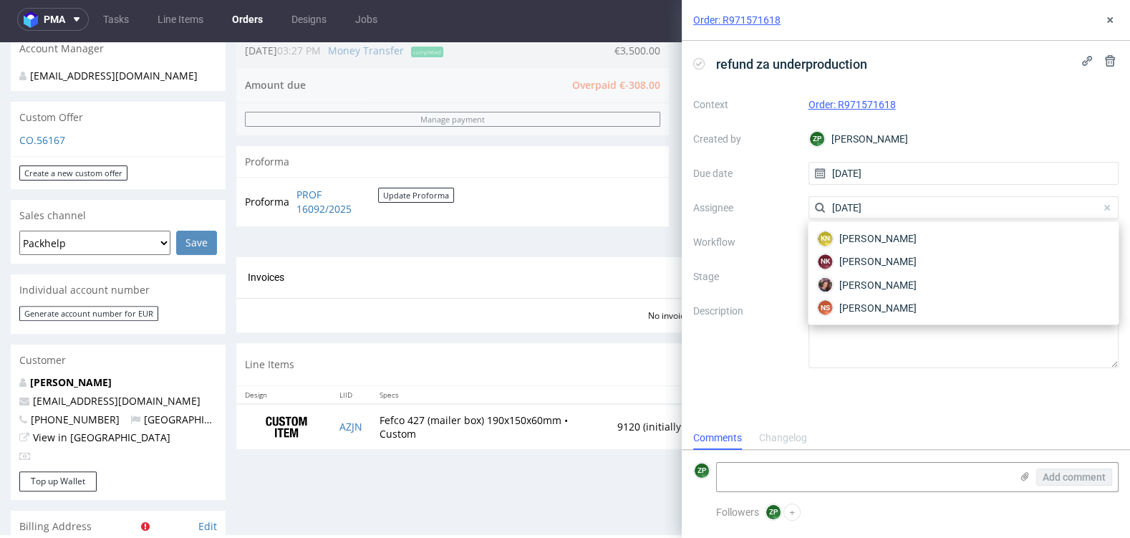
type input "natali"
click at [849, 264] on span "Natalia Kaczorowska" at bounding box center [877, 261] width 77 height 14
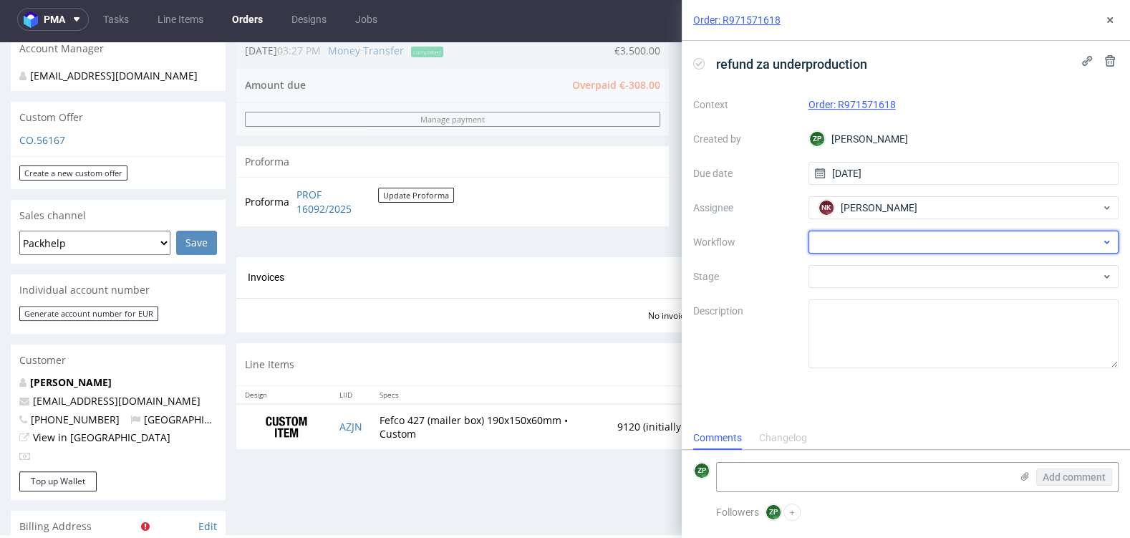
click at [829, 235] on div at bounding box center [963, 242] width 311 height 23
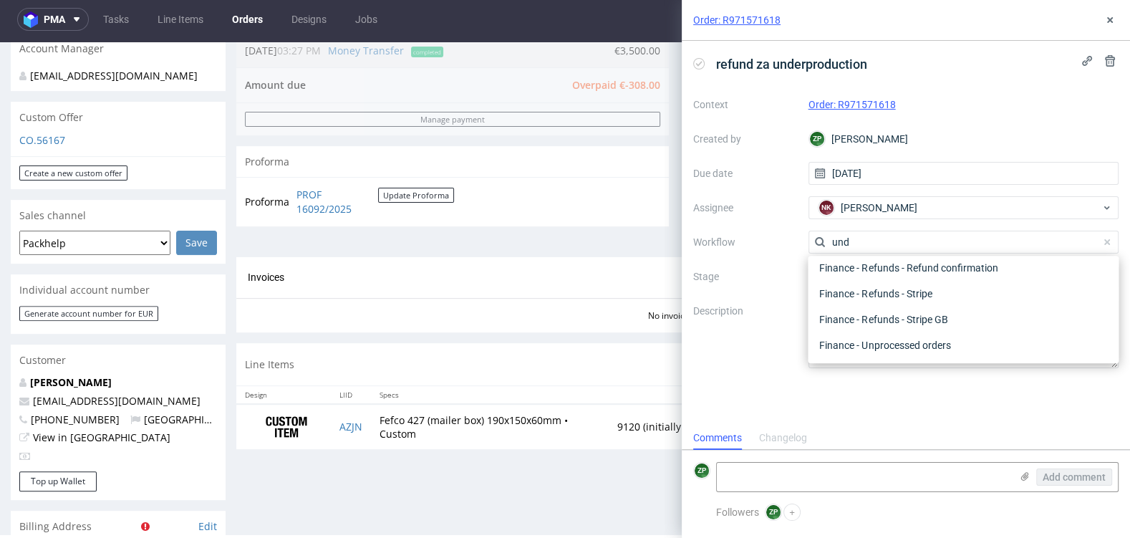
scroll to position [77, 0]
type input "u"
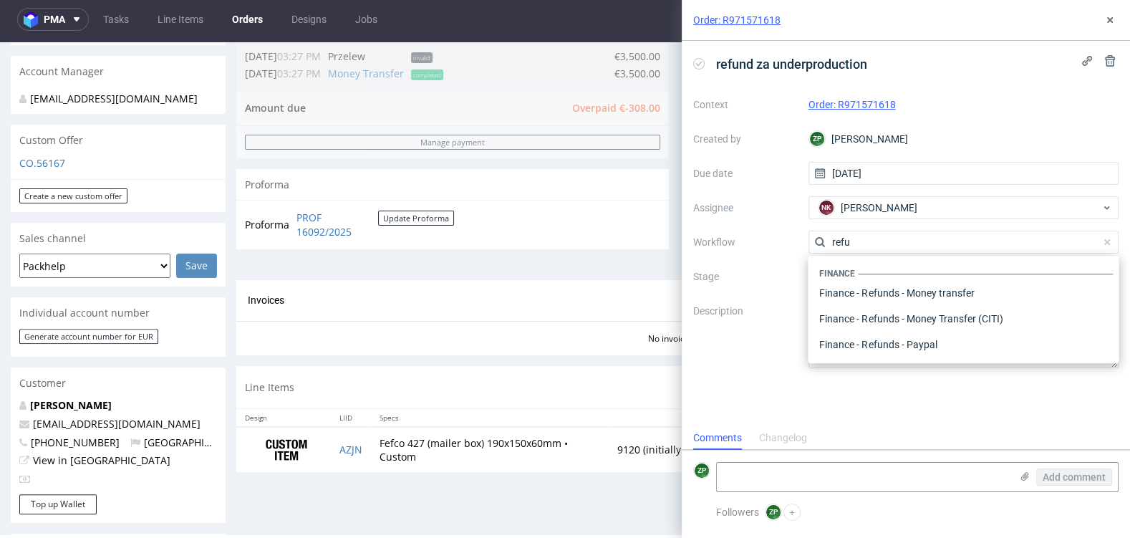
scroll to position [417, 0]
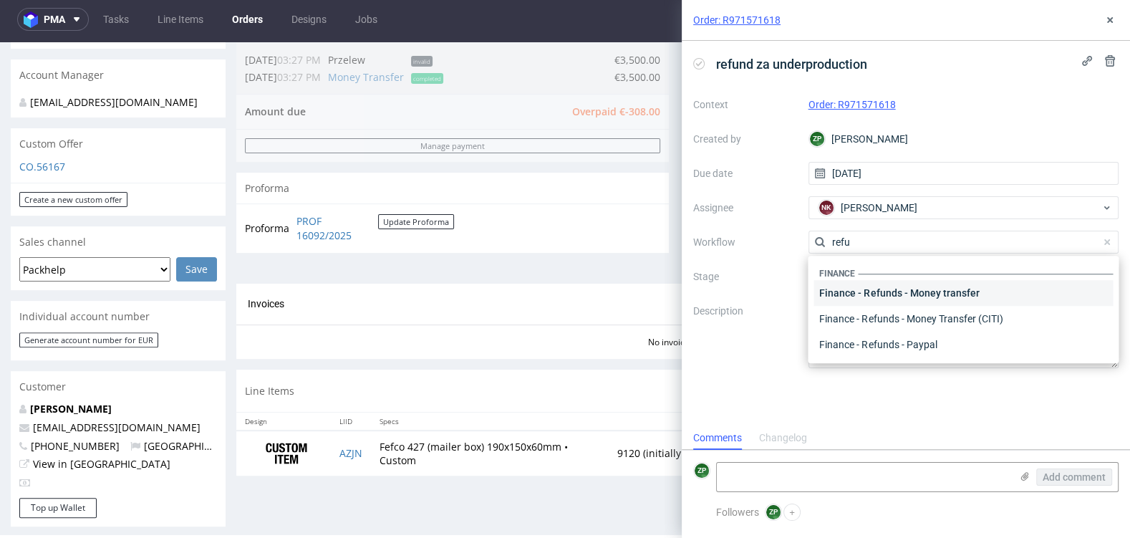
type input "refu"
click at [877, 287] on div "Finance - Refunds - Money transfer" at bounding box center [963, 293] width 299 height 26
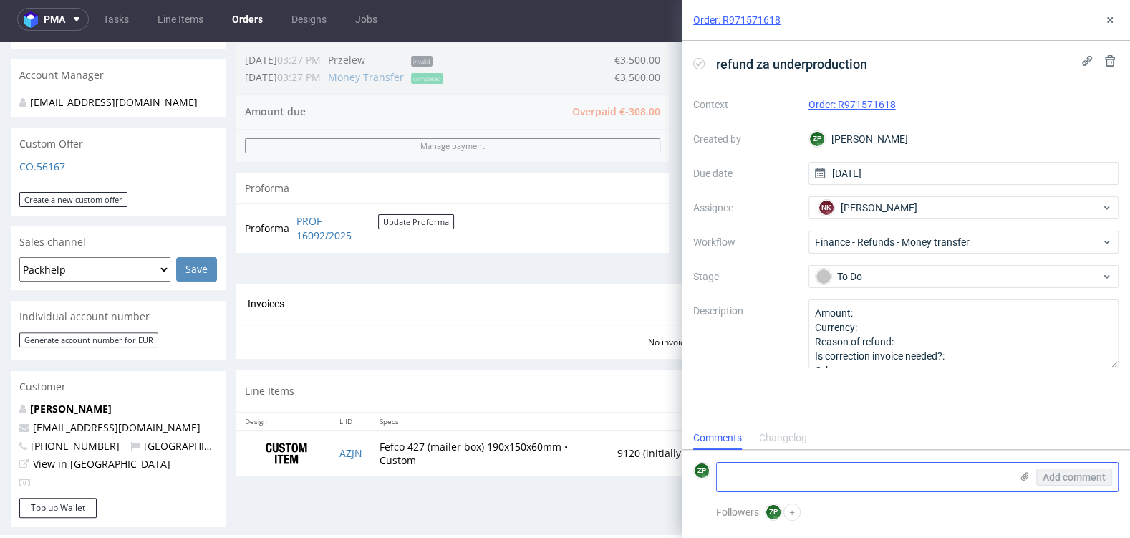
click at [817, 483] on textarea at bounding box center [864, 477] width 294 height 29
drag, startPoint x: 1110, startPoint y: 8, endPoint x: 1109, endPoint y: 17, distance: 9.3
click at [1109, 17] on div "Order: R971571618" at bounding box center [906, 20] width 448 height 41
click at [1109, 17] on icon at bounding box center [1109, 19] width 11 height 11
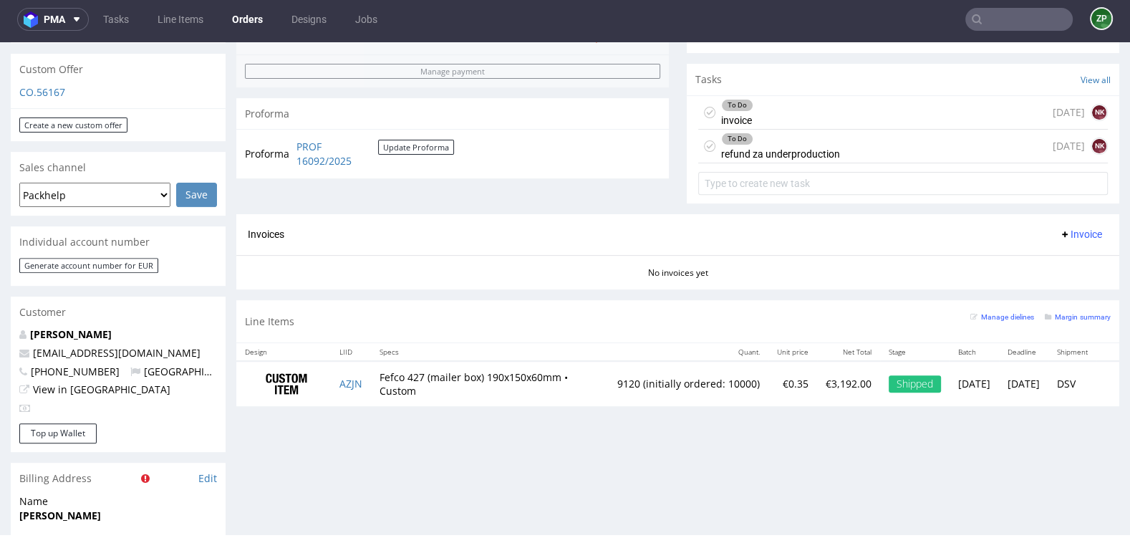
scroll to position [501, 0]
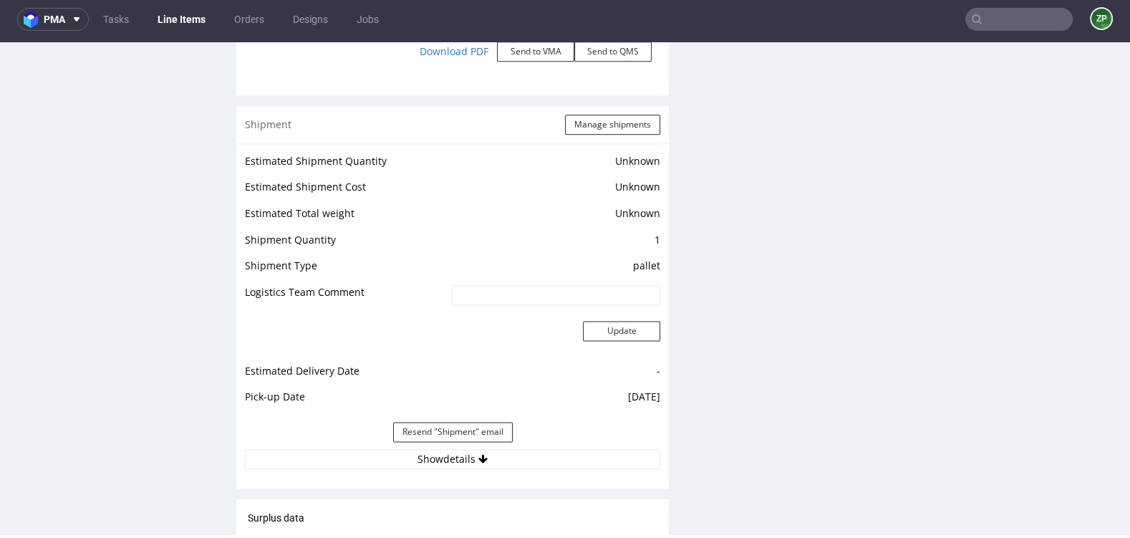
scroll to position [1727, 0]
click at [450, 452] on button "Show details" at bounding box center [452, 458] width 415 height 20
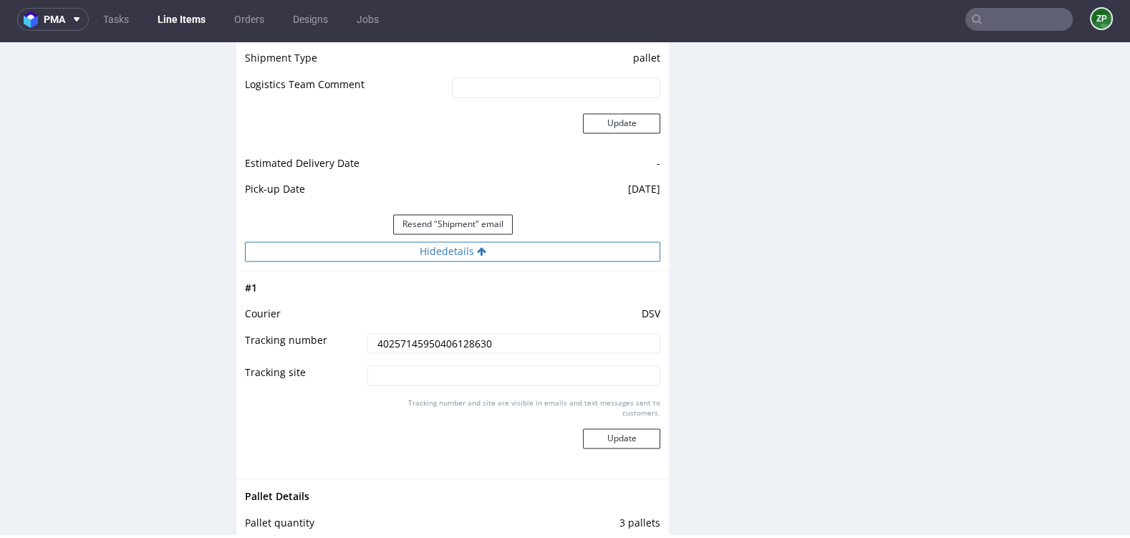
scroll to position [1945, 0]
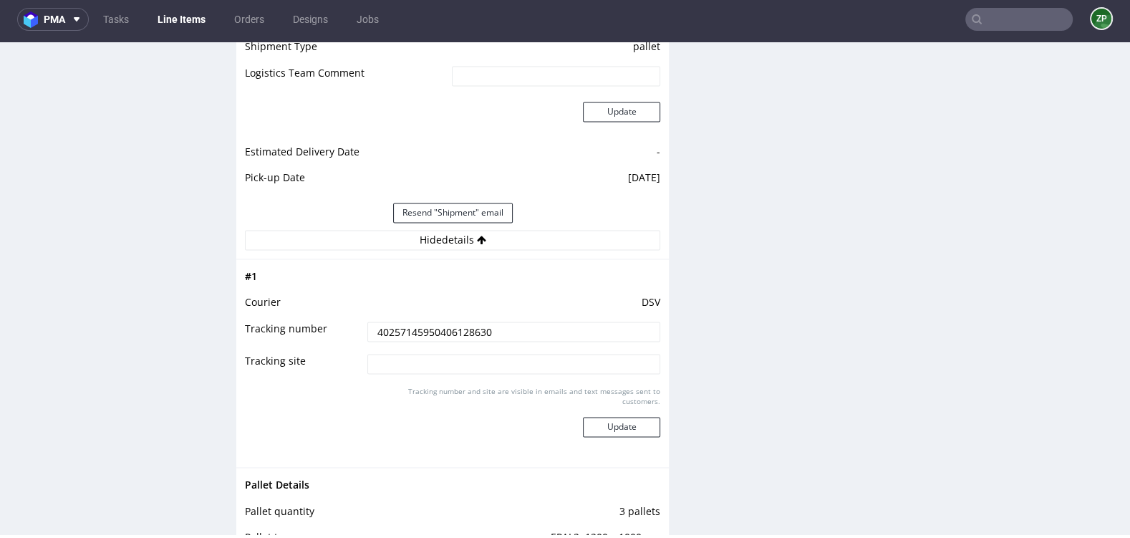
click at [425, 332] on input "40257145950406128630" at bounding box center [513, 332] width 293 height 20
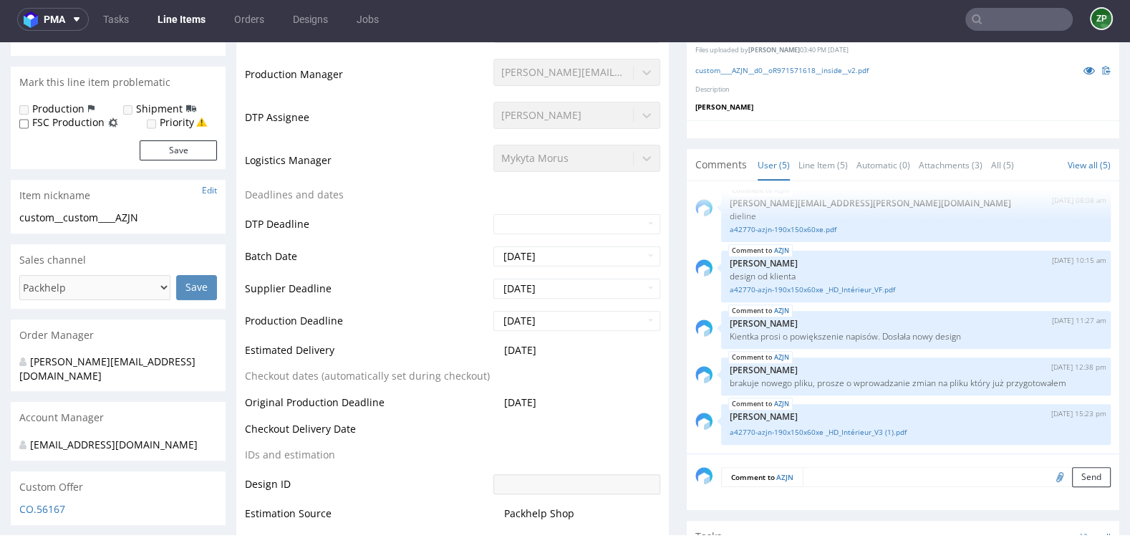
scroll to position [0, 0]
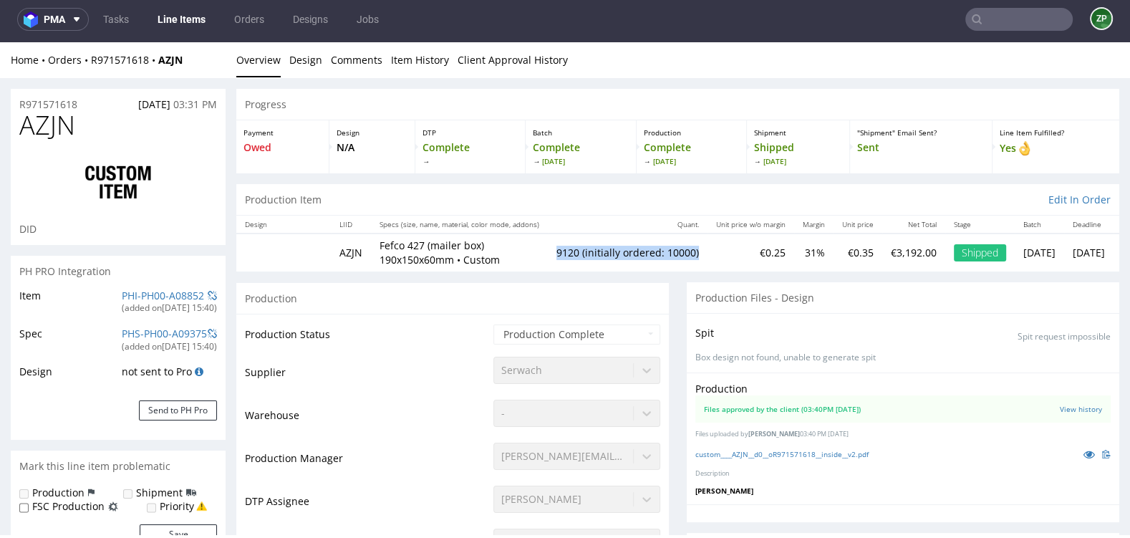
drag, startPoint x: 566, startPoint y: 246, endPoint x: 713, endPoint y: 254, distance: 147.0
click at [708, 254] on td "9120 (initially ordered: 10000)" at bounding box center [628, 251] width 160 height 37
copy td "9120 (initially ordered: 10000)"
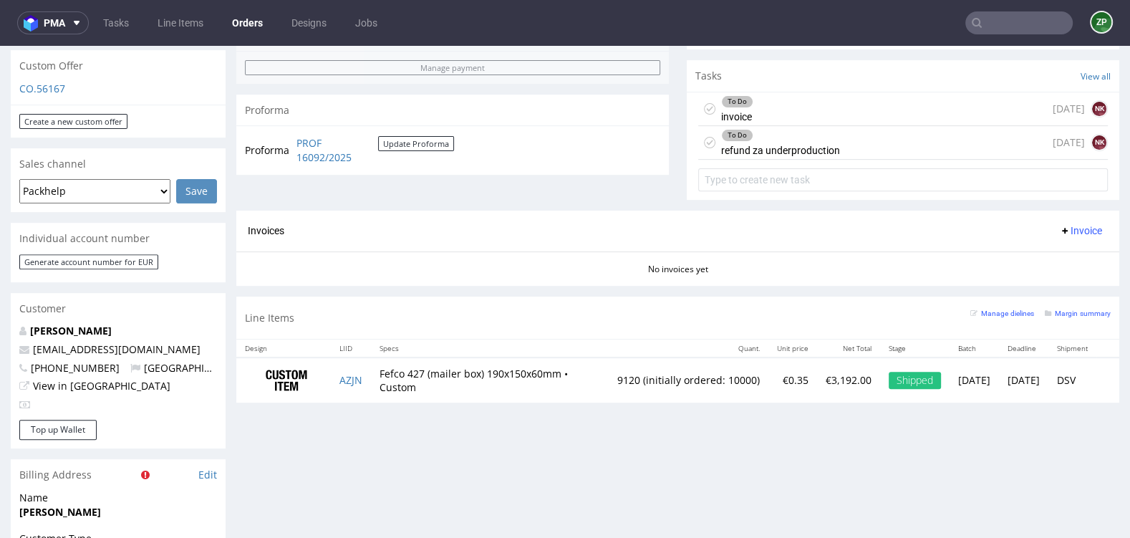
scroll to position [505, 0]
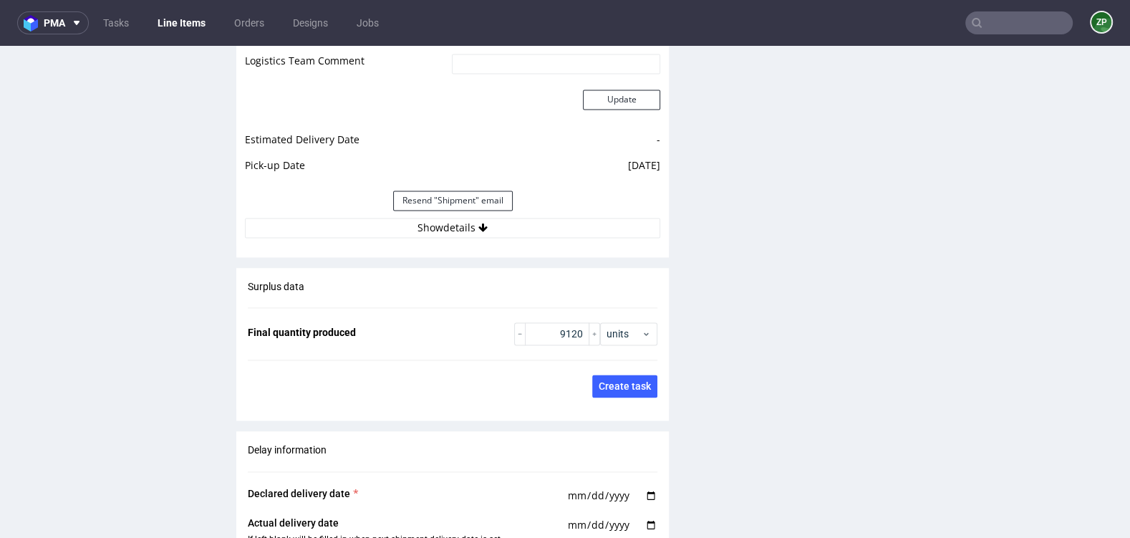
scroll to position [1956, 0]
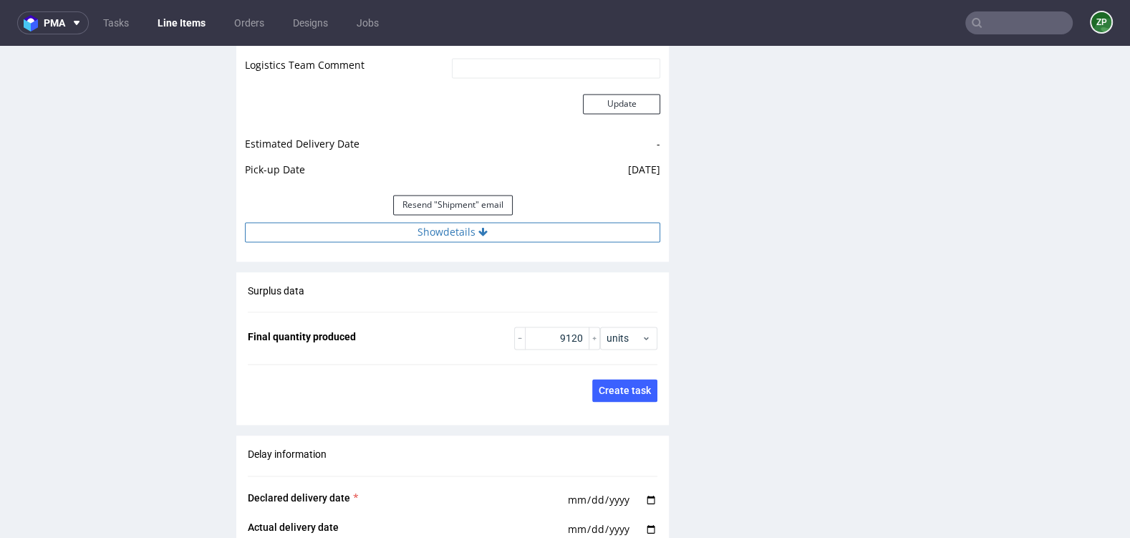
click at [448, 230] on button "Show details" at bounding box center [452, 232] width 415 height 20
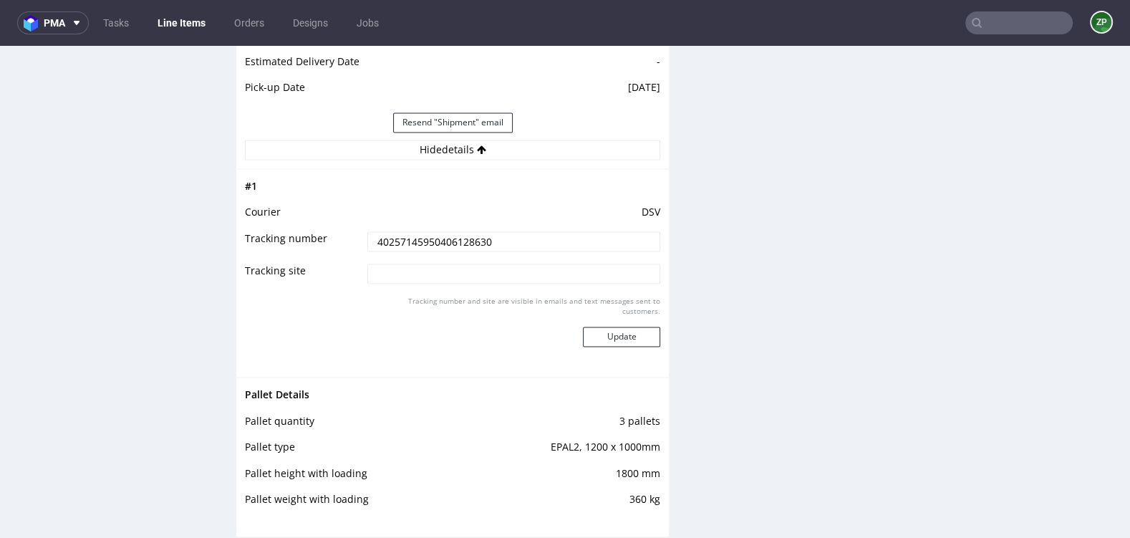
scroll to position [2049, 0]
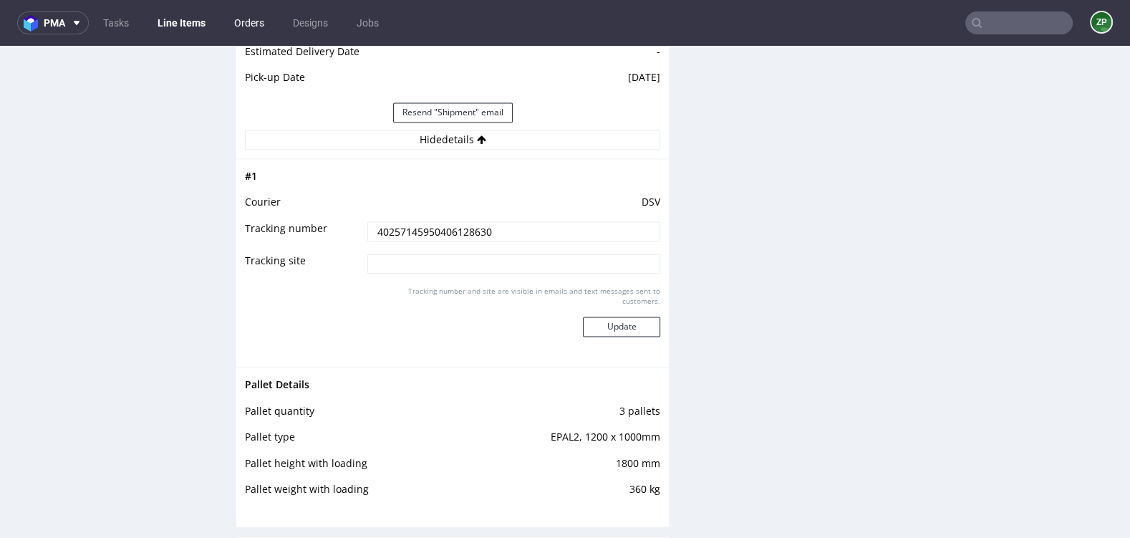
click at [255, 21] on link "Orders" at bounding box center [249, 22] width 47 height 23
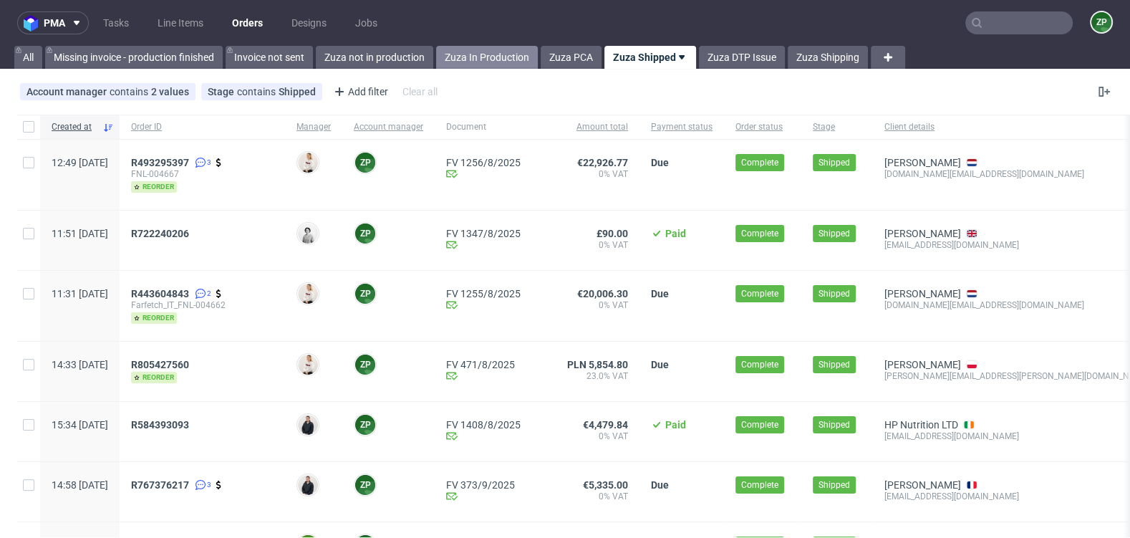
click at [498, 50] on link "Zuza In Production" at bounding box center [487, 57] width 102 height 23
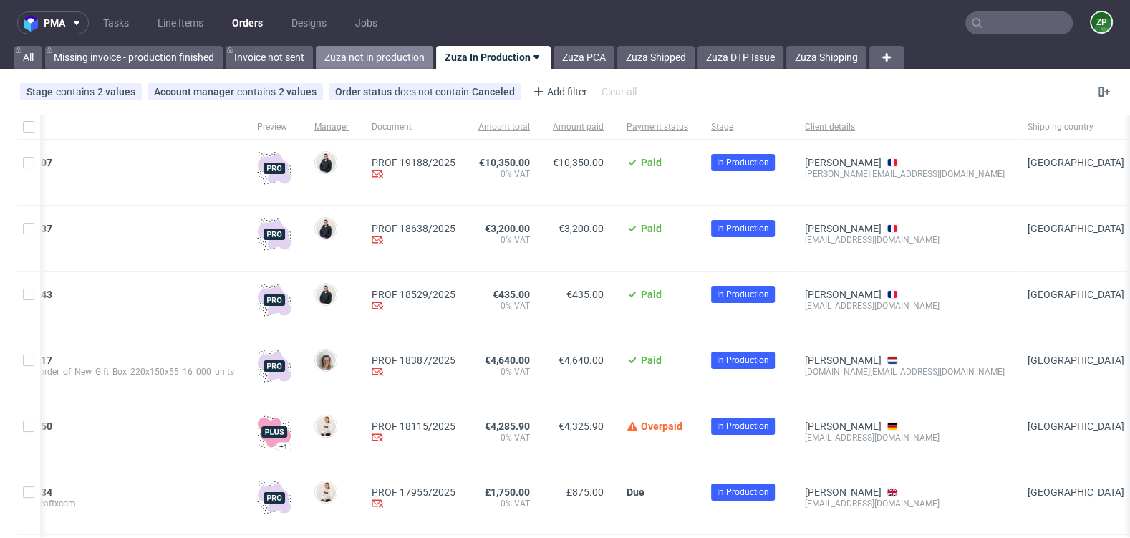
click at [355, 59] on link "Zuza not in production" at bounding box center [374, 57] width 117 height 23
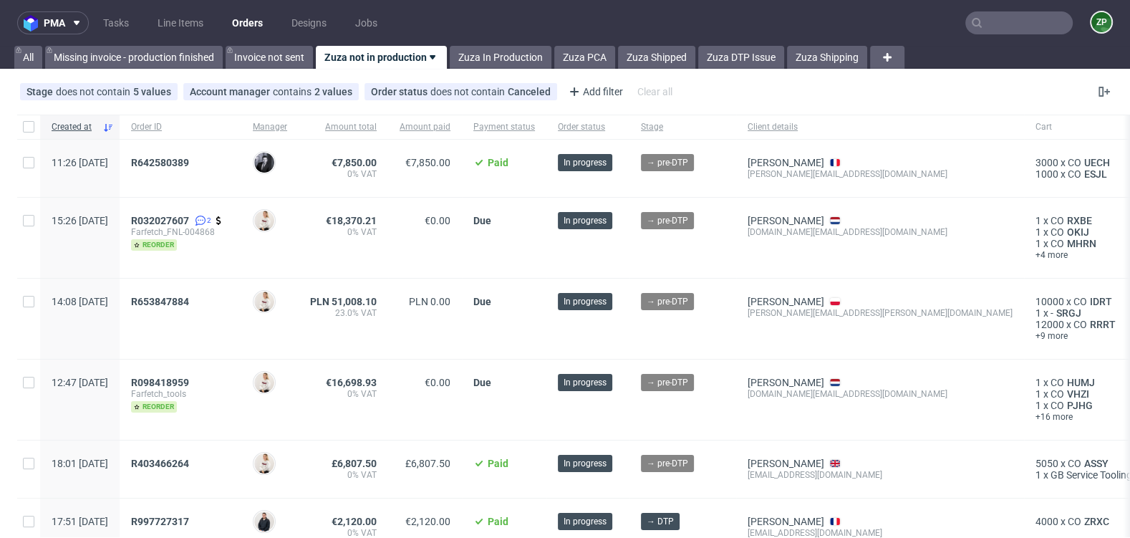
scroll to position [1, 0]
click at [189, 166] on span "R642580389" at bounding box center [160, 161] width 58 height 11
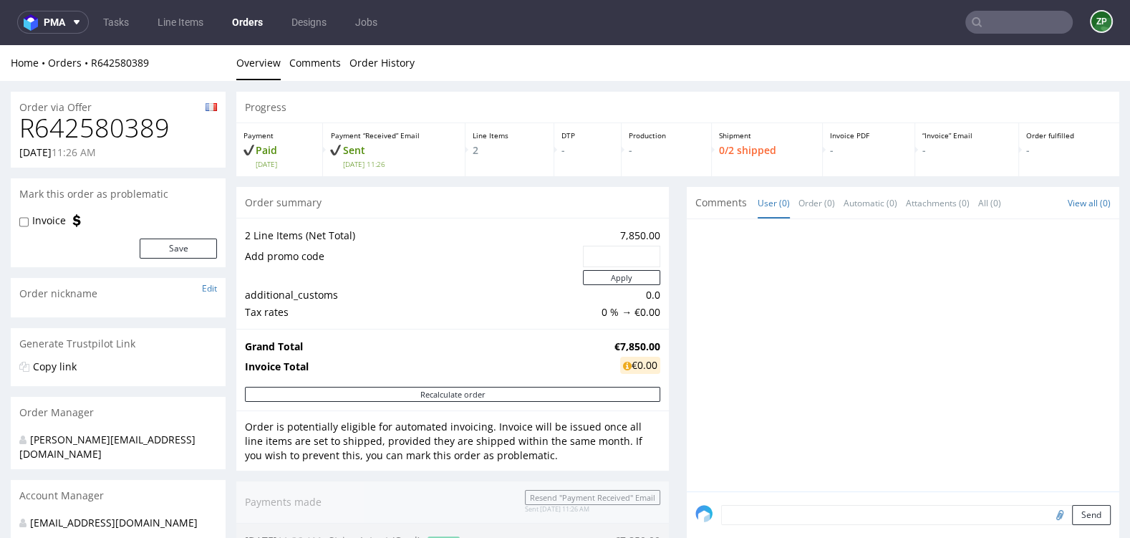
click at [246, 24] on link "Orders" at bounding box center [247, 22] width 48 height 23
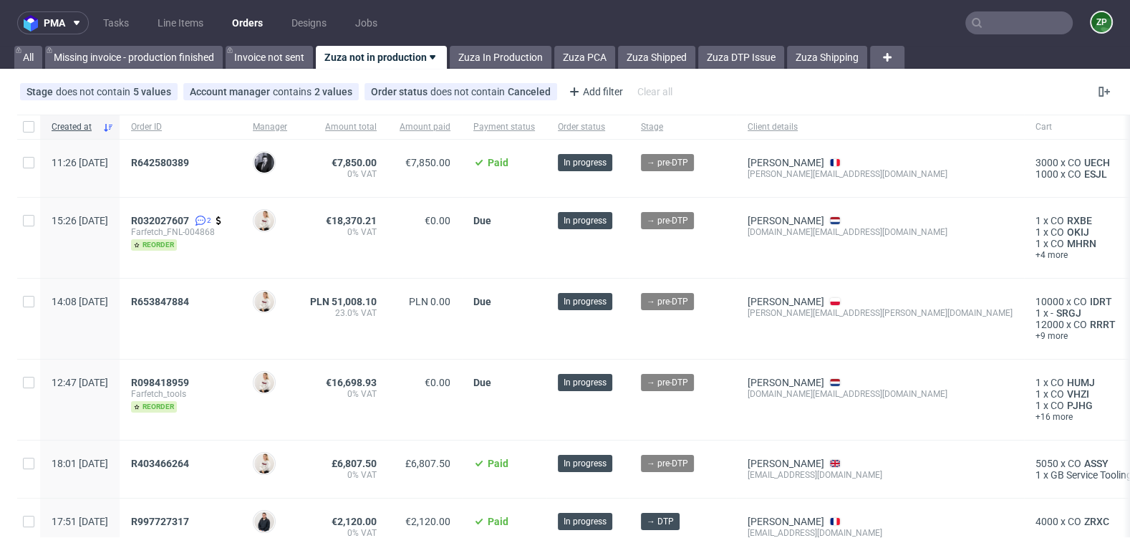
click at [254, 27] on link "Orders" at bounding box center [247, 22] width 48 height 23
click at [585, 46] on link "Zuza PCA" at bounding box center [584, 57] width 61 height 23
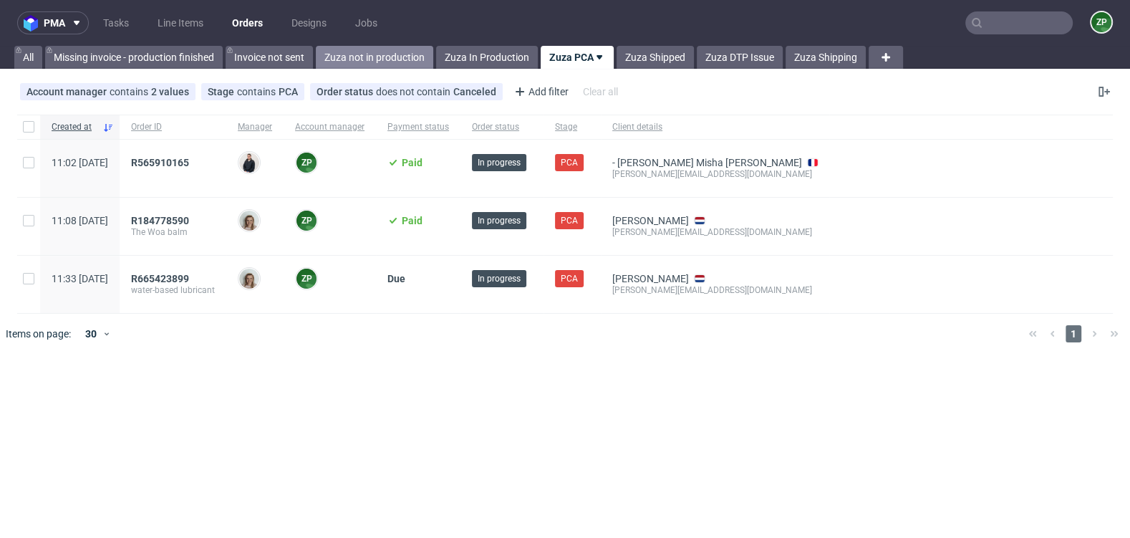
click at [400, 59] on link "Zuza not in production" at bounding box center [374, 57] width 117 height 23
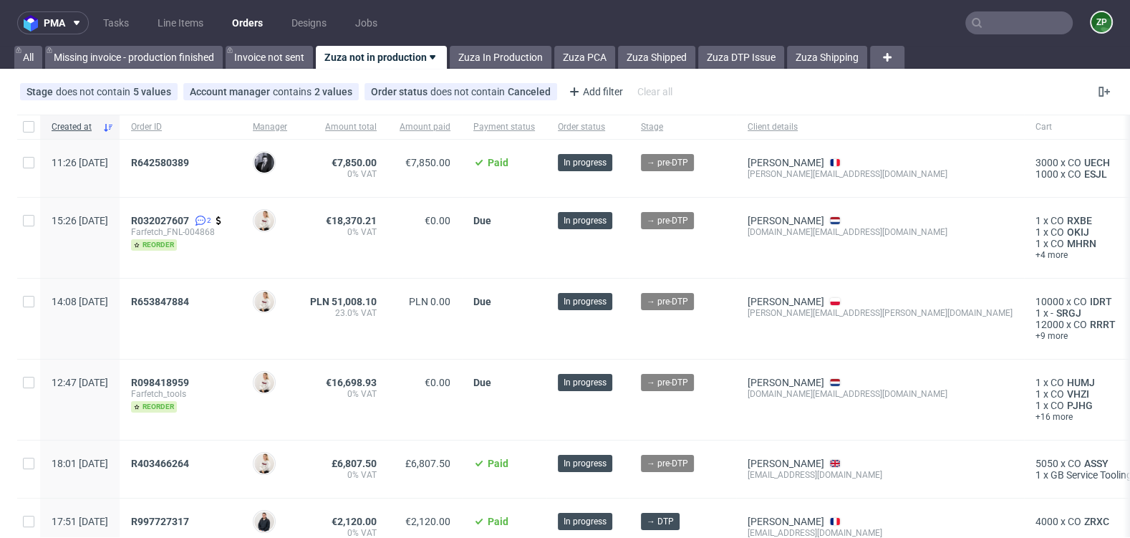
click at [980, 32] on input "text" at bounding box center [1018, 22] width 107 height 23
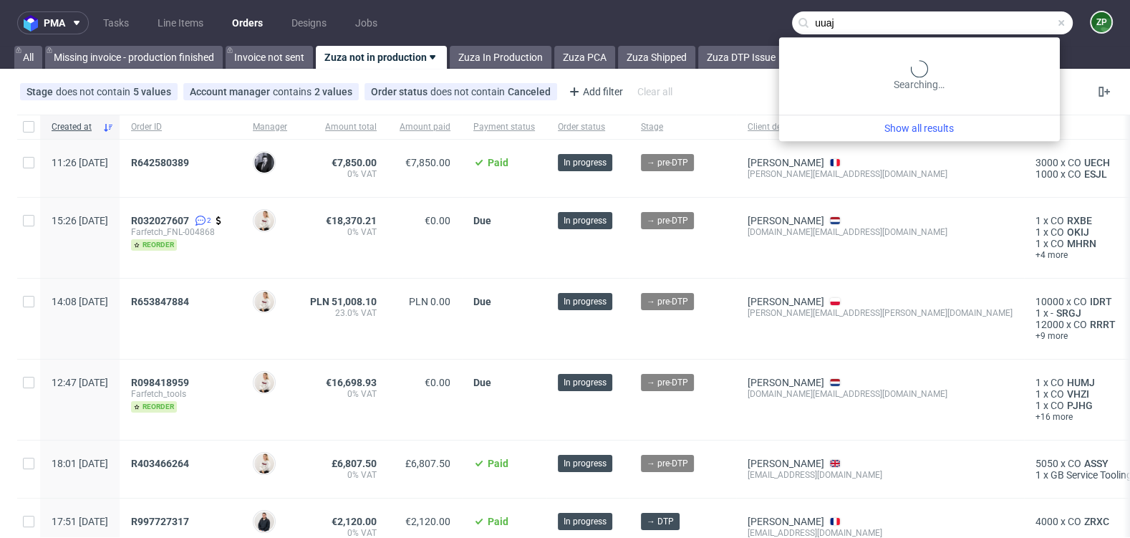
type input "uuaj"
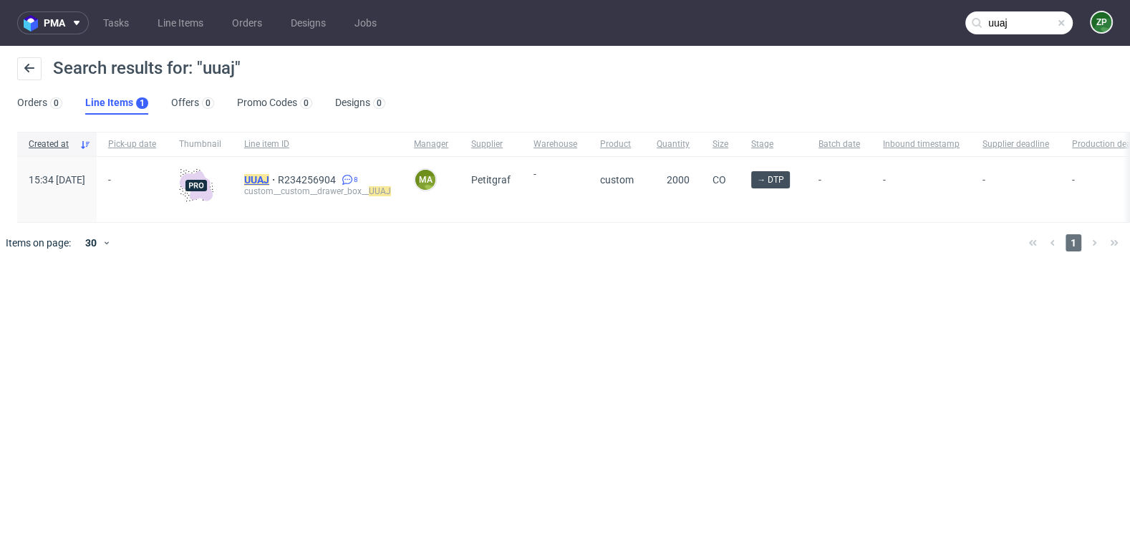
click at [269, 176] on mark "UUAJ" at bounding box center [256, 179] width 25 height 11
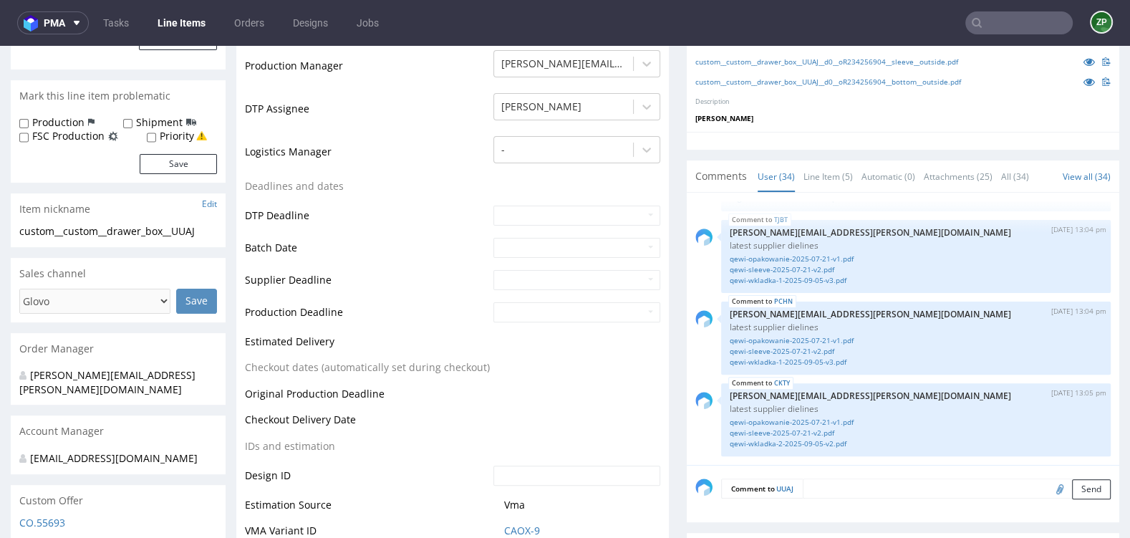
scroll to position [398, 0]
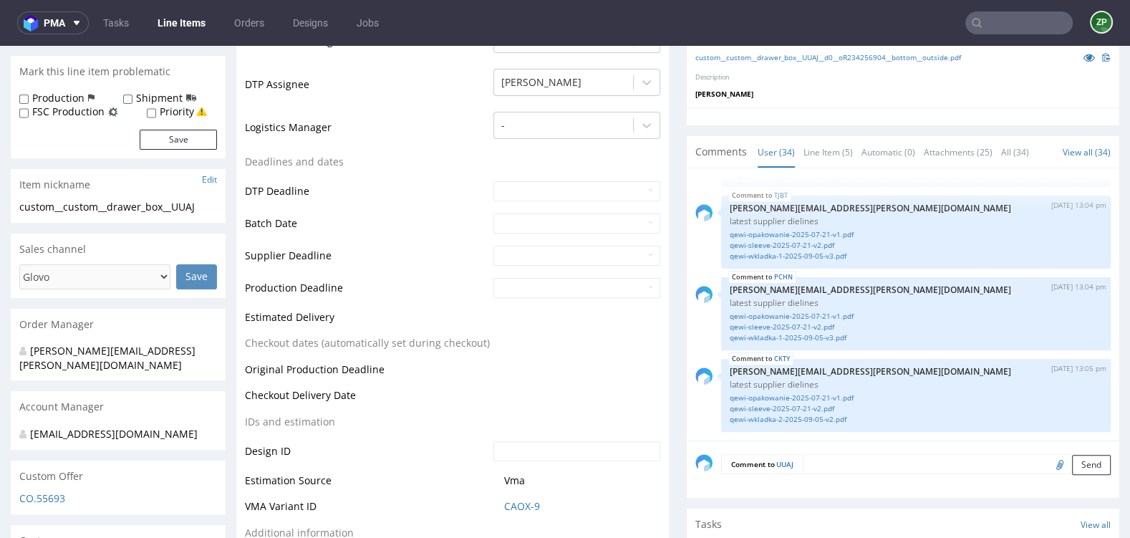
click at [828, 470] on textarea at bounding box center [957, 464] width 308 height 20
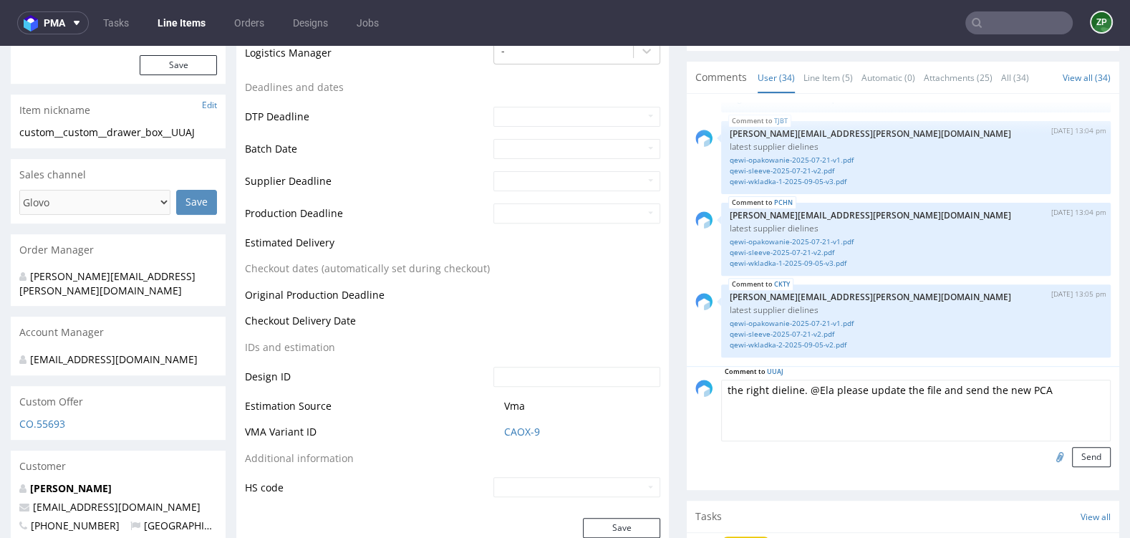
scroll to position [497, 0]
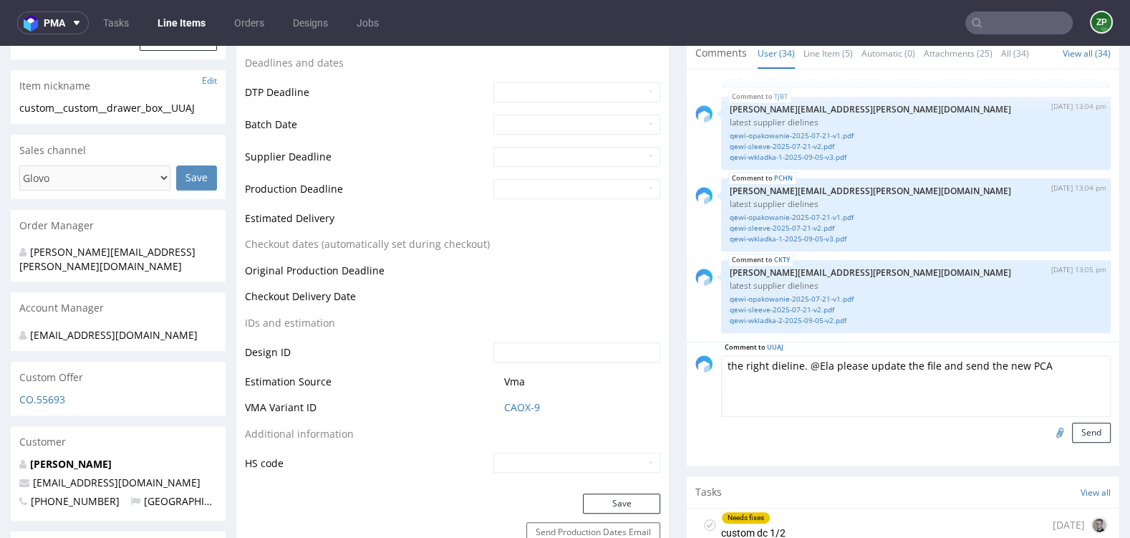
drag, startPoint x: 1048, startPoint y: 438, endPoint x: 881, endPoint y: 369, distance: 180.7
click at [881, 369] on form "Comment to UUAJ the right dieline. @Ela please update the file and send the new…" at bounding box center [916, 398] width 390 height 87
click at [909, 375] on textarea "the right dieline. @Ela please update the file and send the new PCA" at bounding box center [916, 386] width 390 height 62
type textarea "the right dieline. @Ela please update the design file and send the new PCA"
click at [1048, 441] on input "file" at bounding box center [1058, 432] width 20 height 19
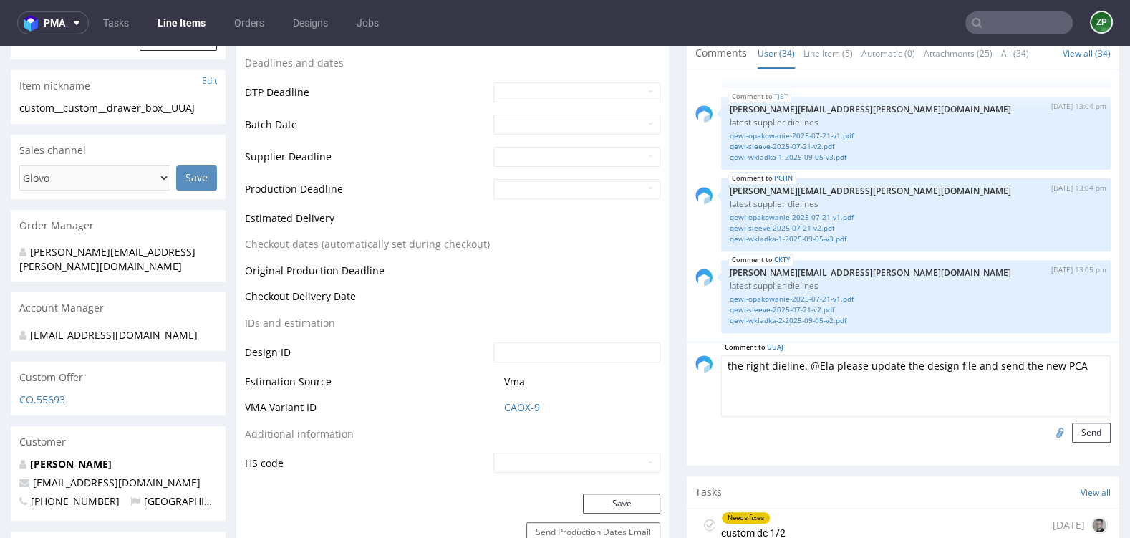
type input "C:\fakepath\1617_3_DRAWER BOX_GC1 350_V3 (1) (2).pdf"
click at [1076, 437] on button "Send" at bounding box center [1091, 433] width 39 height 20
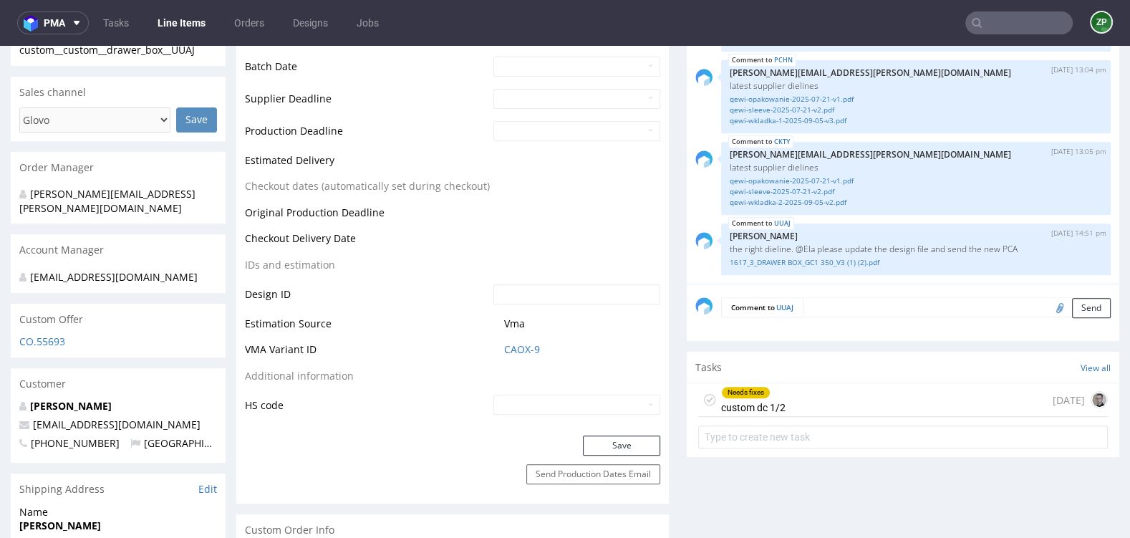
scroll to position [559, 0]
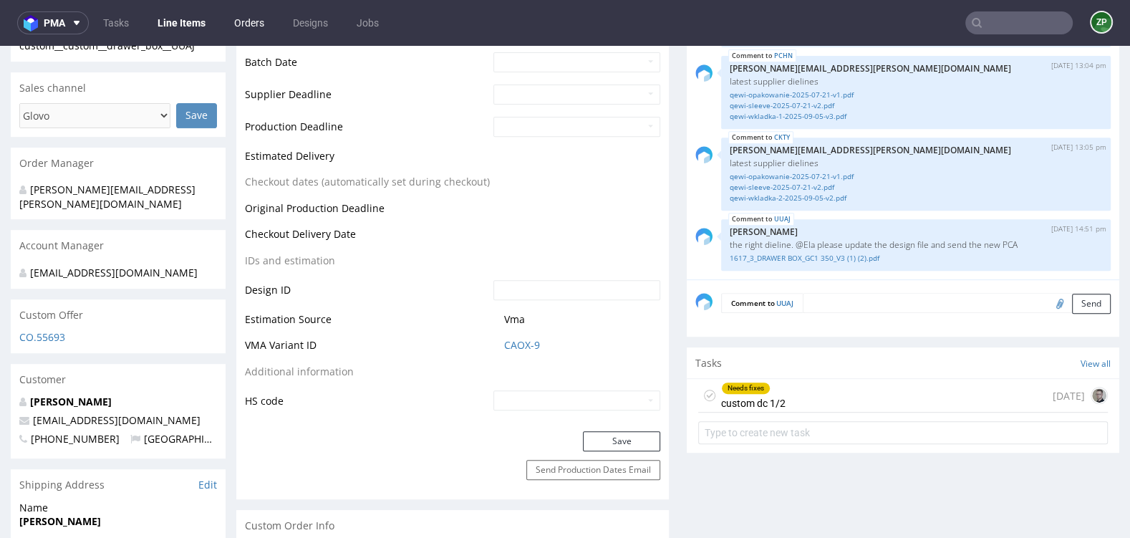
click at [249, 19] on link "Orders" at bounding box center [249, 22] width 47 height 23
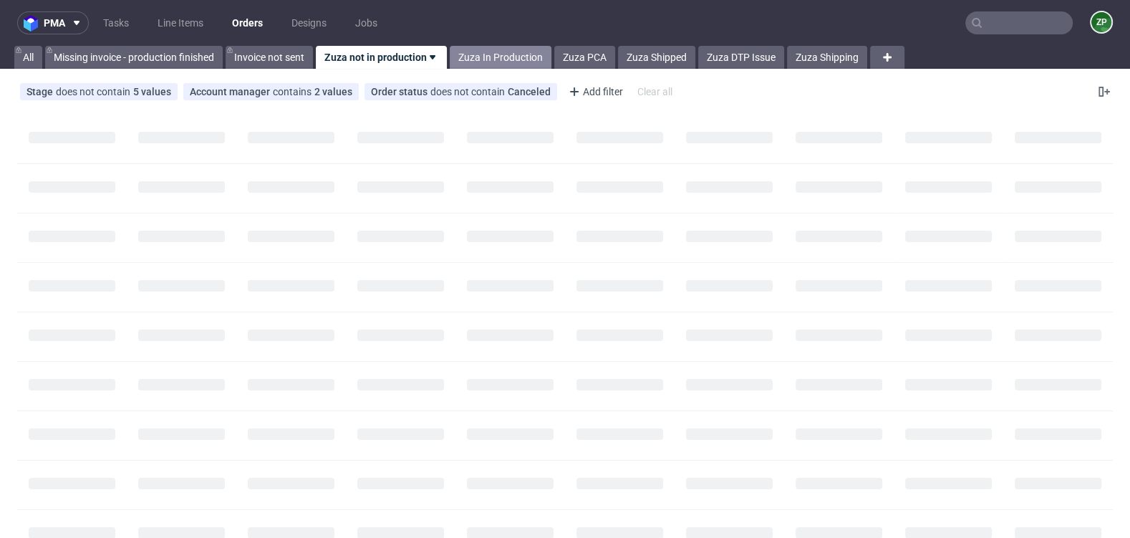
click at [471, 58] on link "Zuza In Production" at bounding box center [501, 57] width 102 height 23
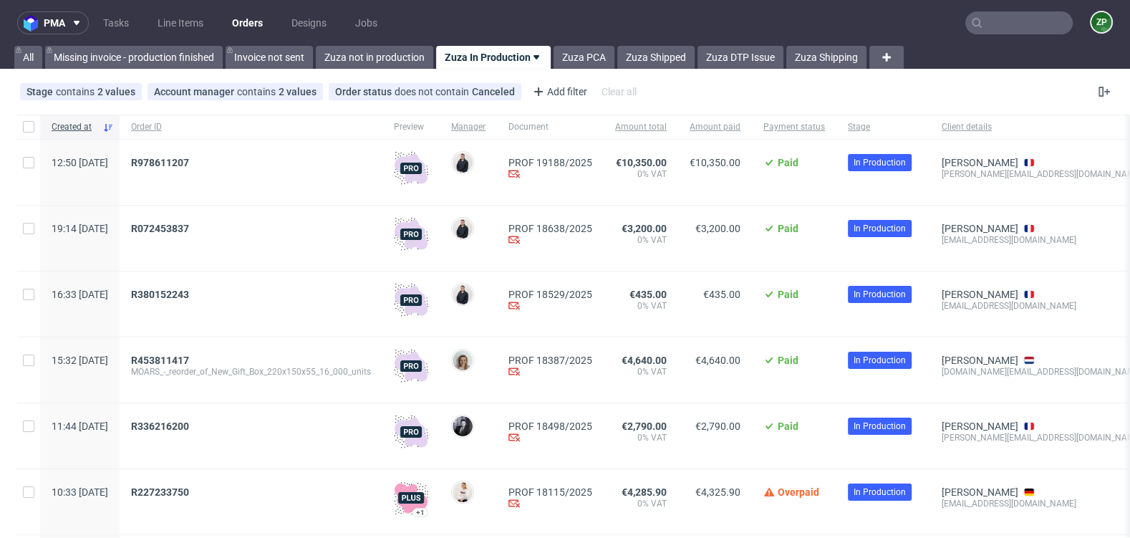
click at [236, 26] on link "Orders" at bounding box center [247, 22] width 48 height 23
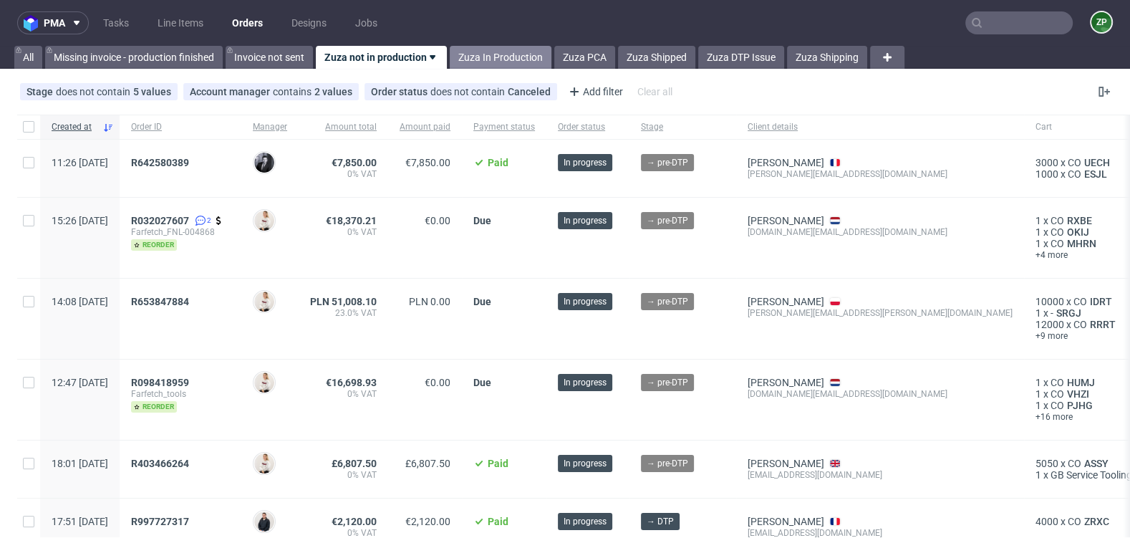
click at [501, 57] on link "Zuza In Production" at bounding box center [501, 57] width 102 height 23
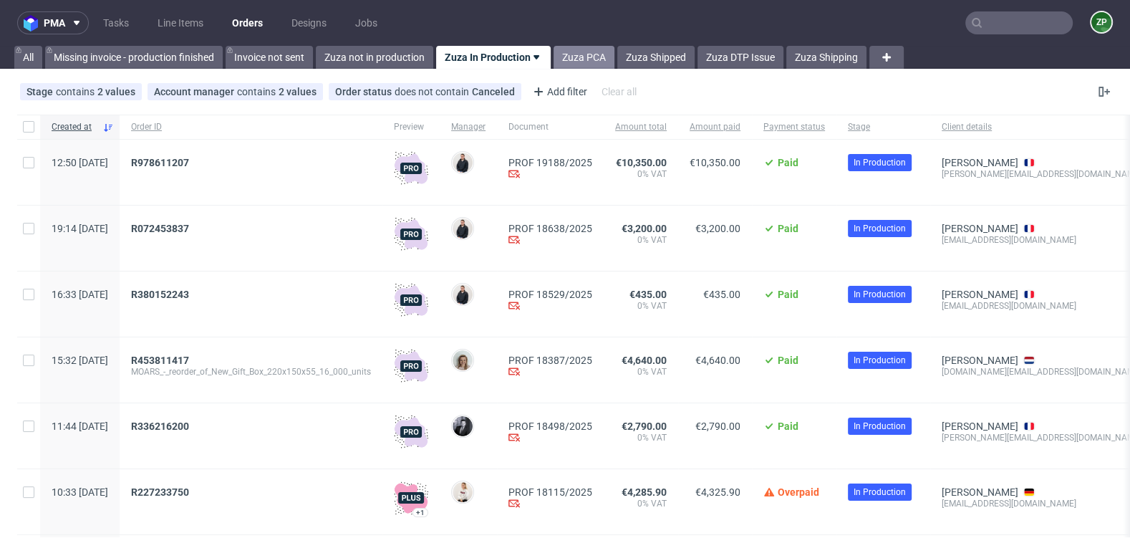
click at [592, 60] on link "Zuza PCA" at bounding box center [584, 57] width 61 height 23
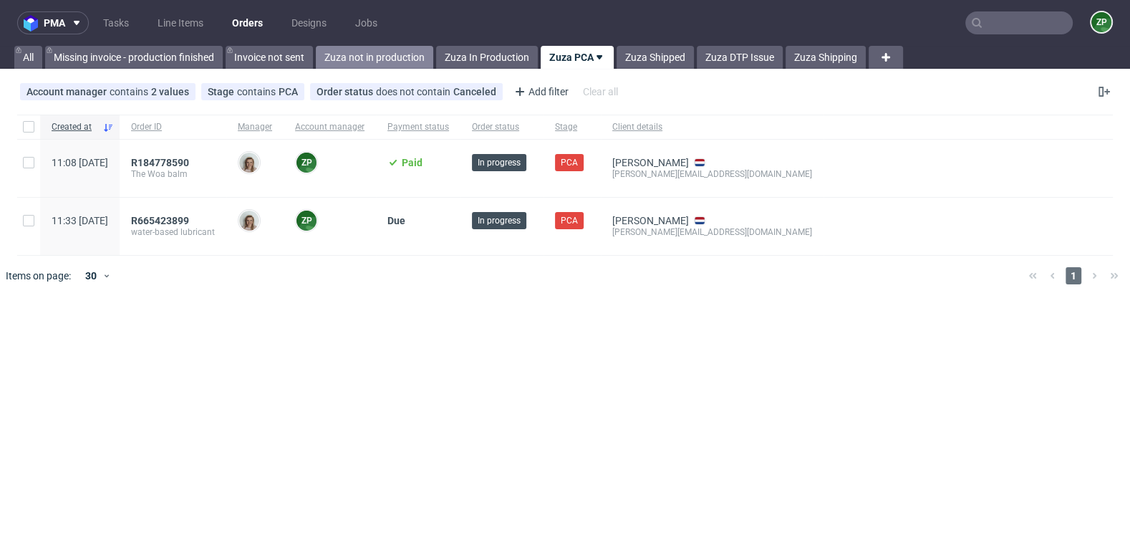
click at [364, 62] on link "Zuza not in production" at bounding box center [374, 57] width 117 height 23
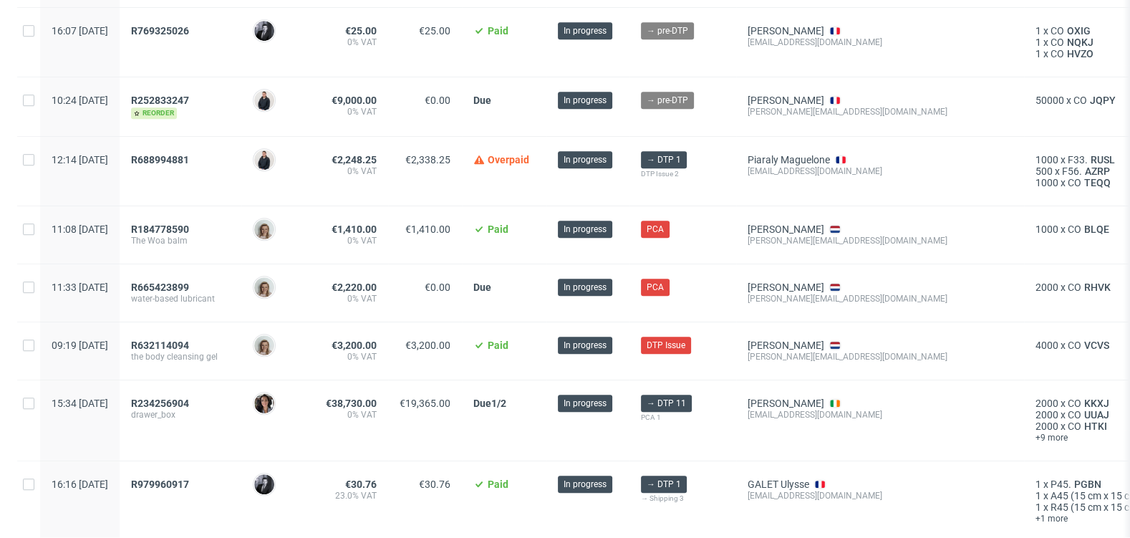
scroll to position [783, 0]
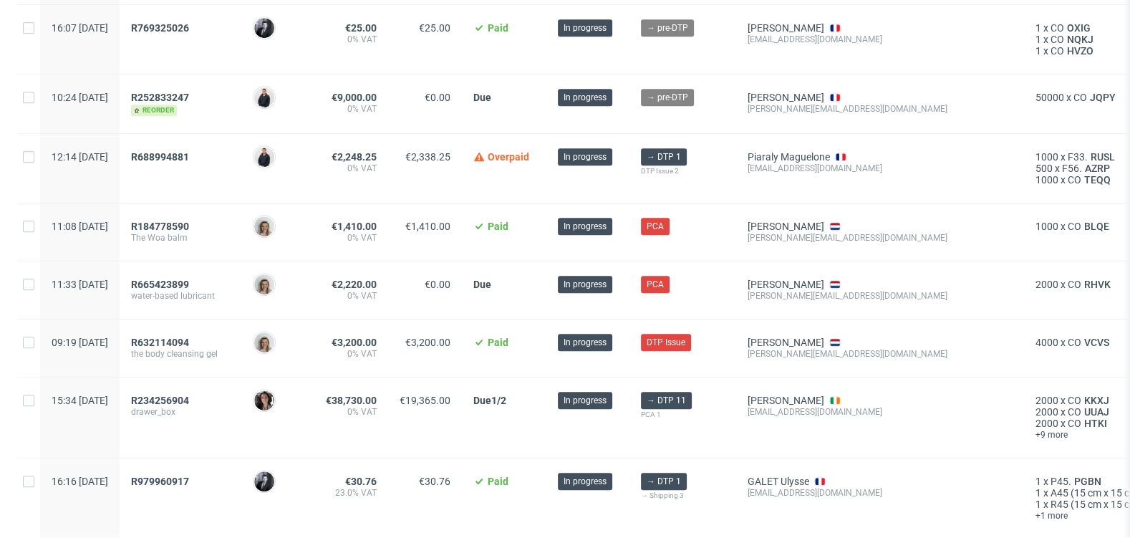
click at [195, 158] on span "R688994881" at bounding box center [180, 168] width 99 height 34
click at [189, 156] on span "R688994881" at bounding box center [160, 156] width 58 height 11
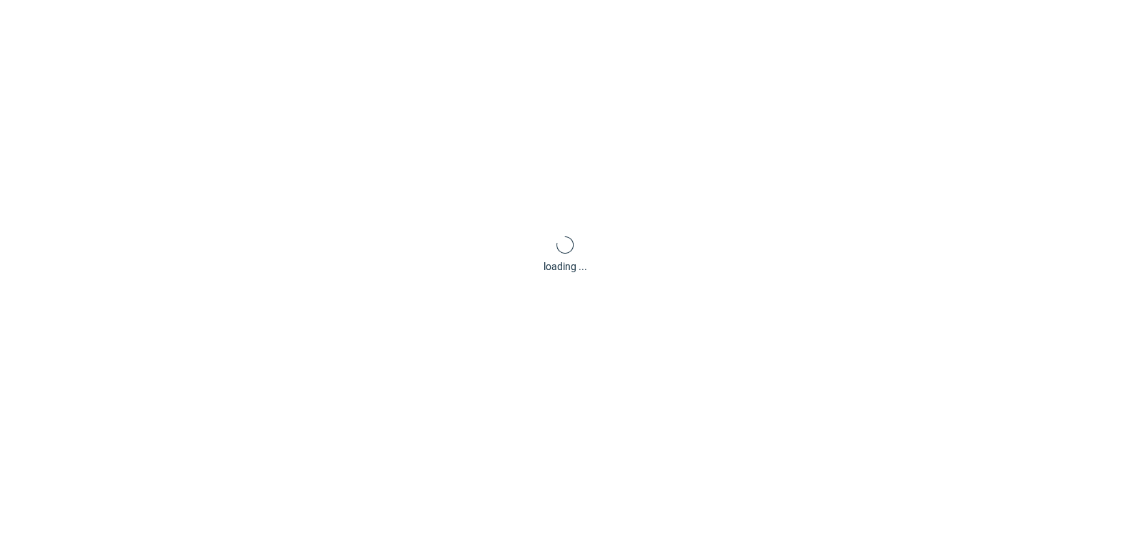
scroll to position [59, 0]
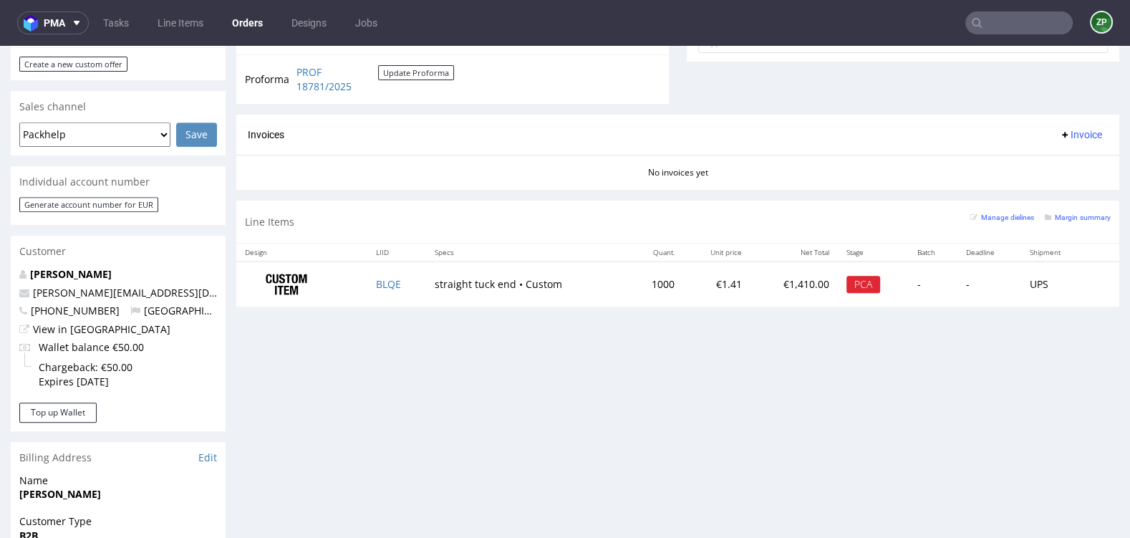
scroll to position [610, 0]
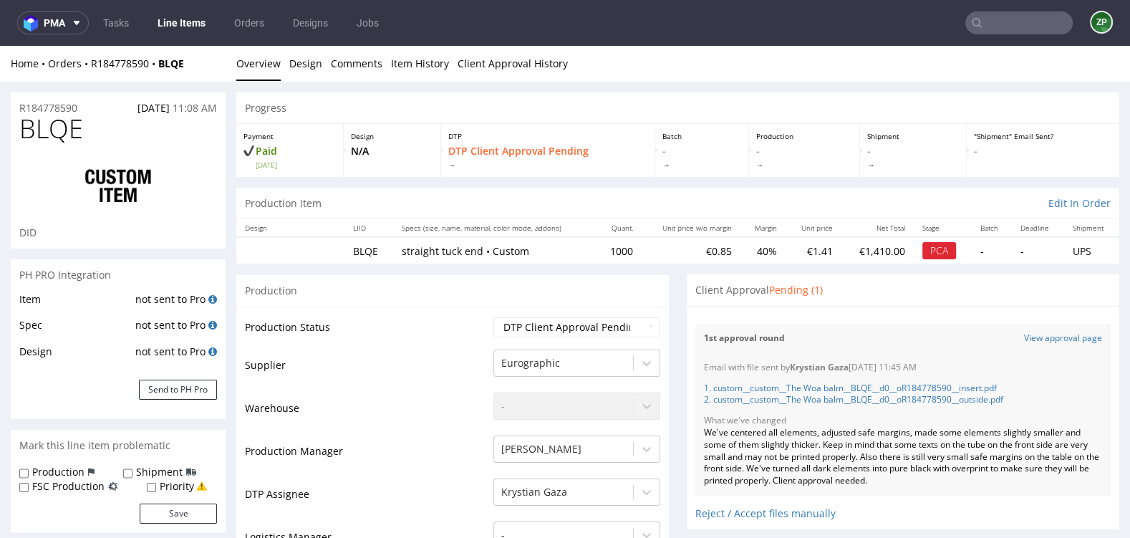
scroll to position [111, 0]
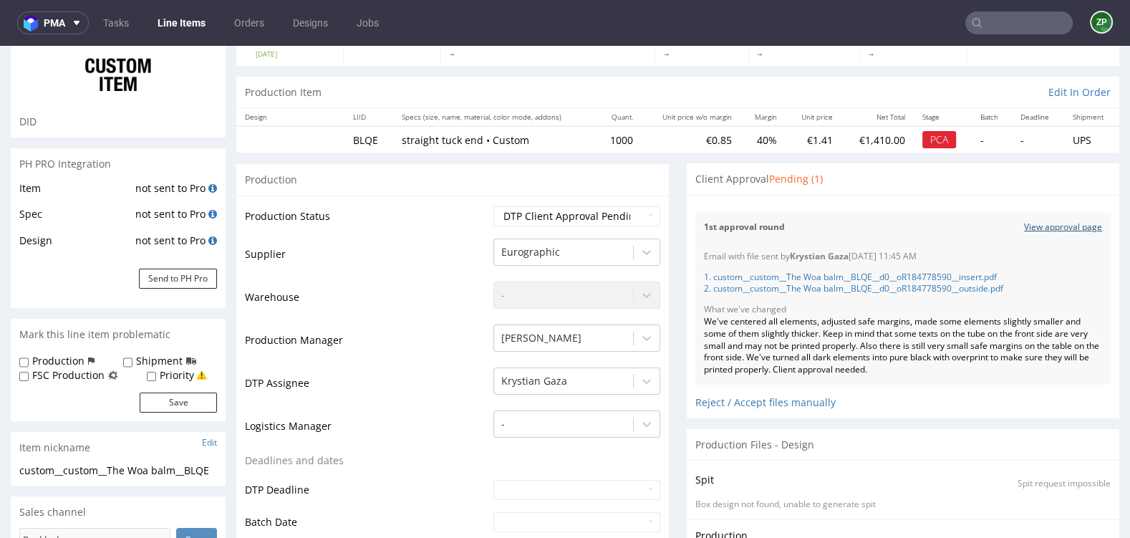
click at [1056, 223] on link "View approval page" at bounding box center [1063, 227] width 78 height 12
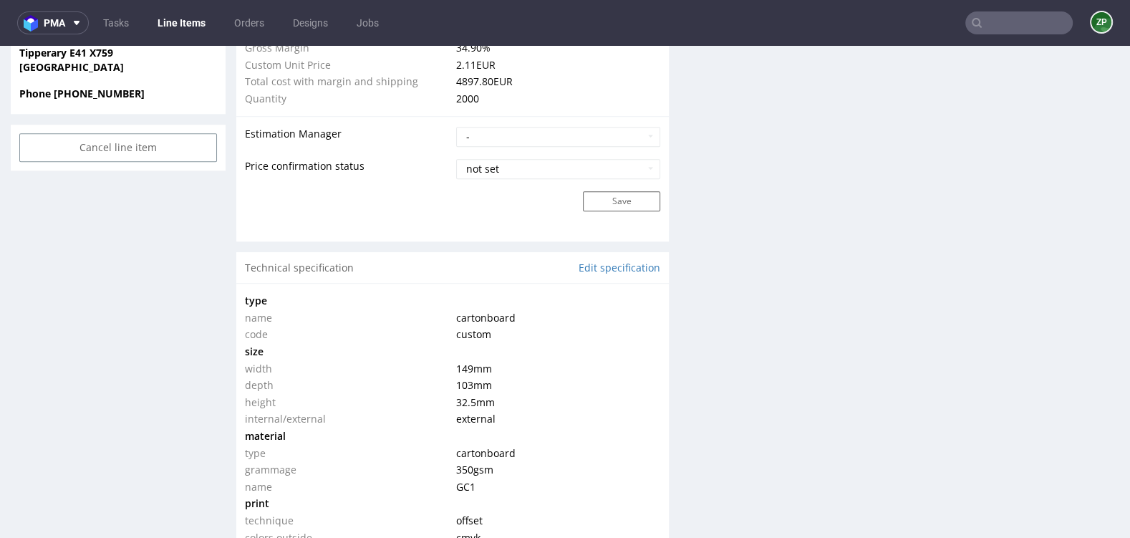
scroll to position [2054, 0]
click at [357, 327] on td "name" at bounding box center [349, 317] width 208 height 17
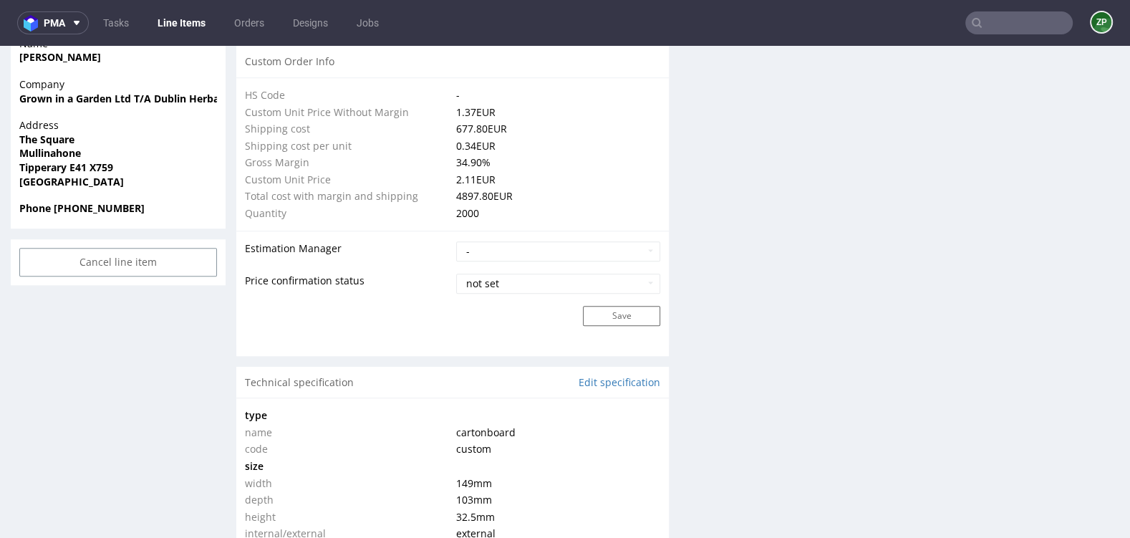
scroll to position [0, 0]
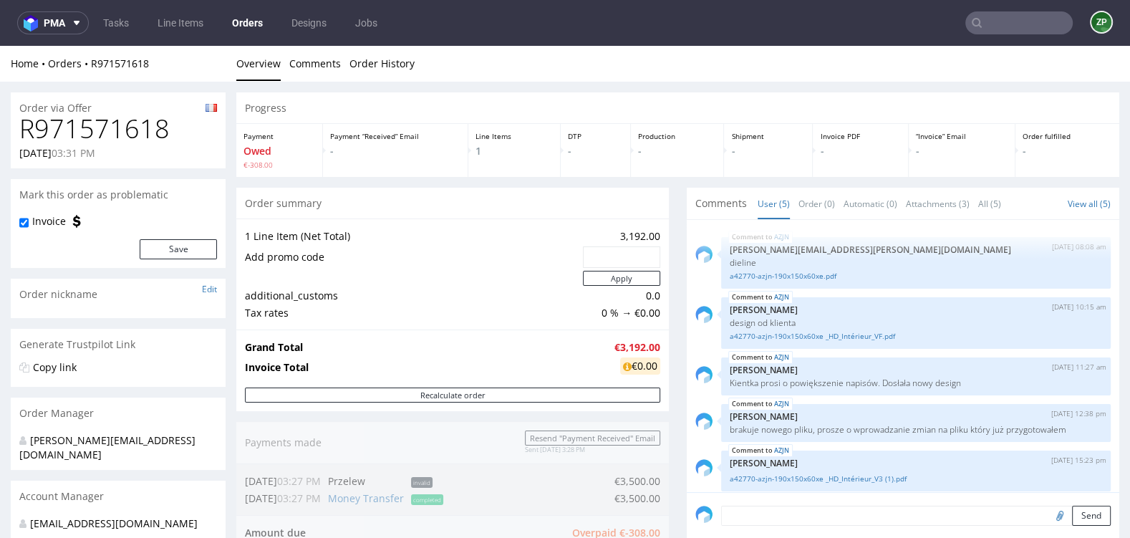
scroll to position [8, 0]
